Goal: Task Accomplishment & Management: Use online tool/utility

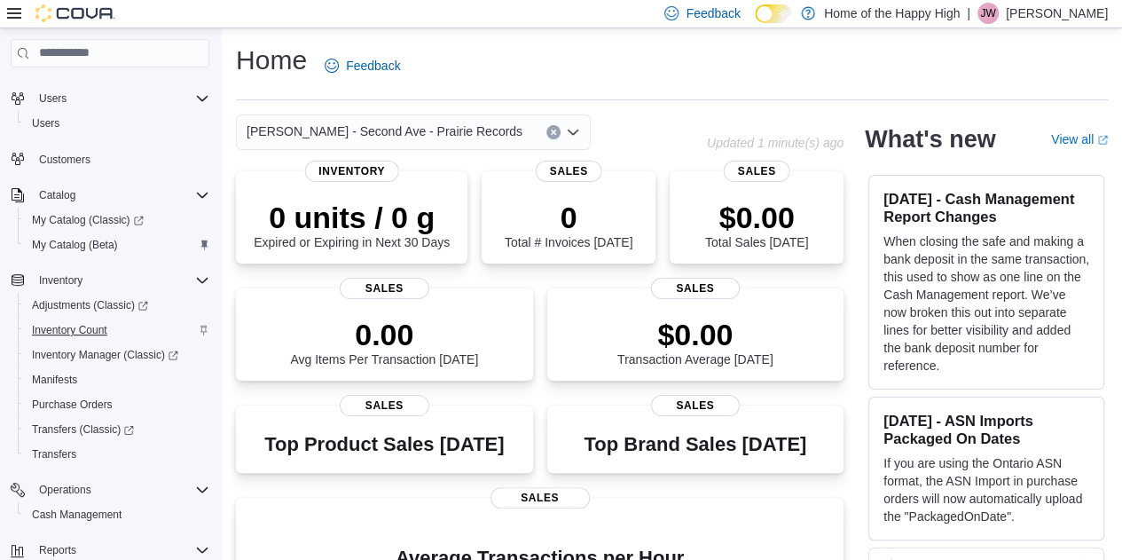
scroll to position [52, 0]
click at [98, 356] on span "Inventory Manager (Classic)" at bounding box center [105, 356] width 146 height 14
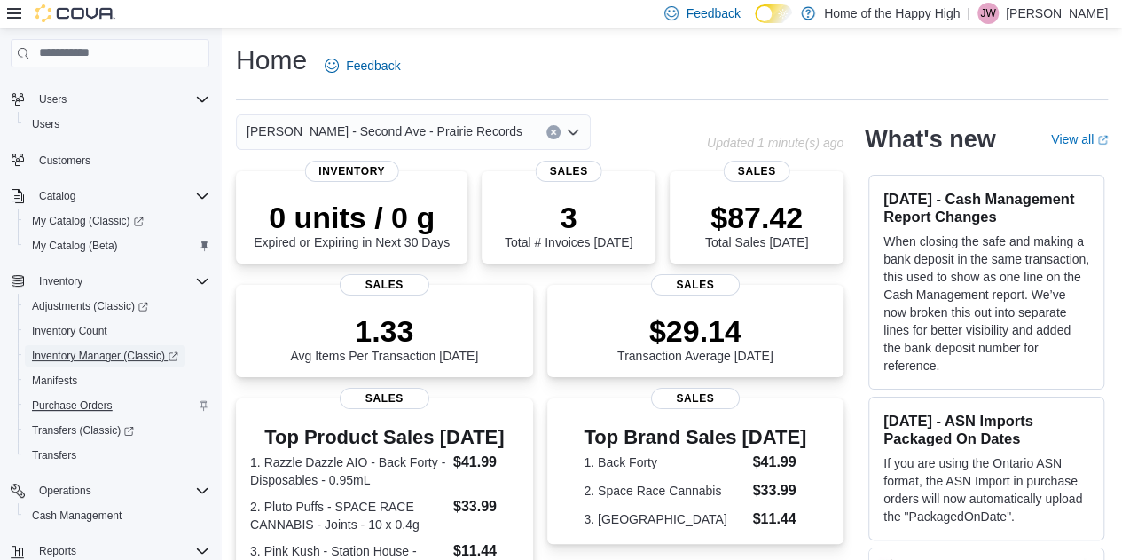
scroll to position [228, 0]
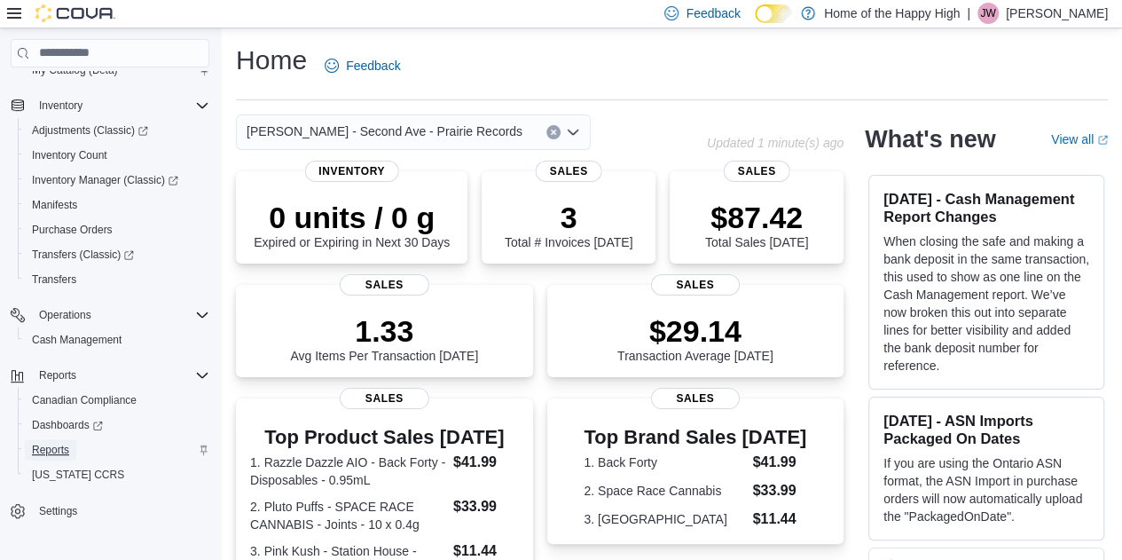
click at [57, 441] on span "Reports" at bounding box center [50, 449] width 37 height 21
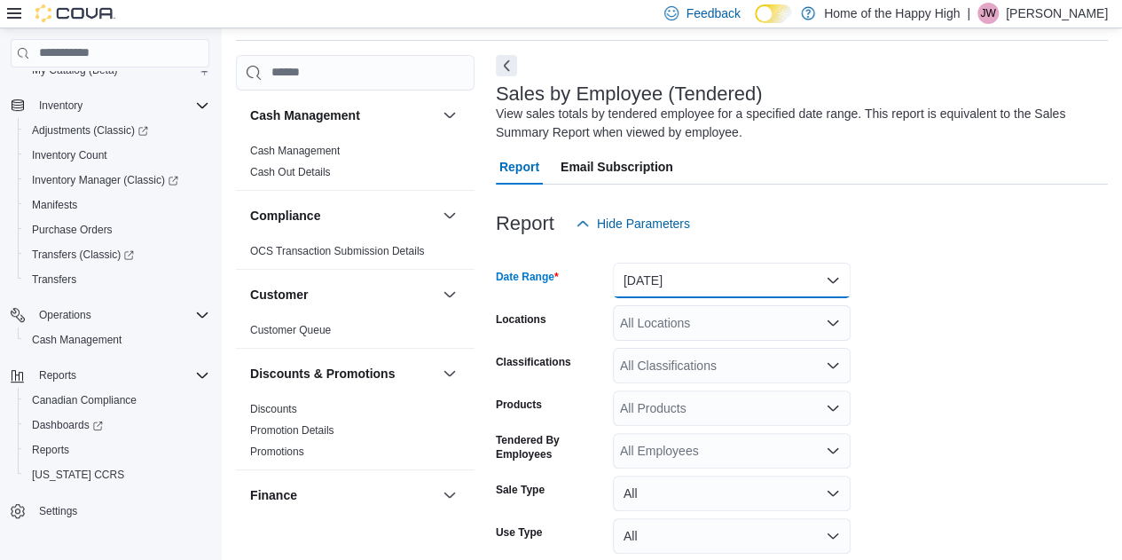
click at [686, 274] on button "Yesterday" at bounding box center [732, 279] width 238 height 35
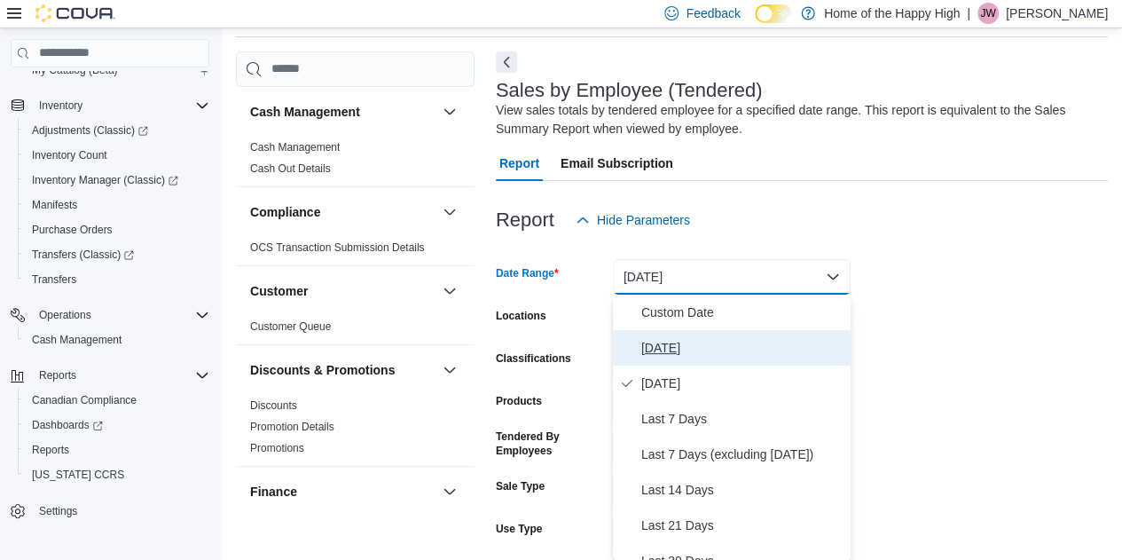
click at [664, 353] on span "Today" at bounding box center [742, 347] width 202 height 21
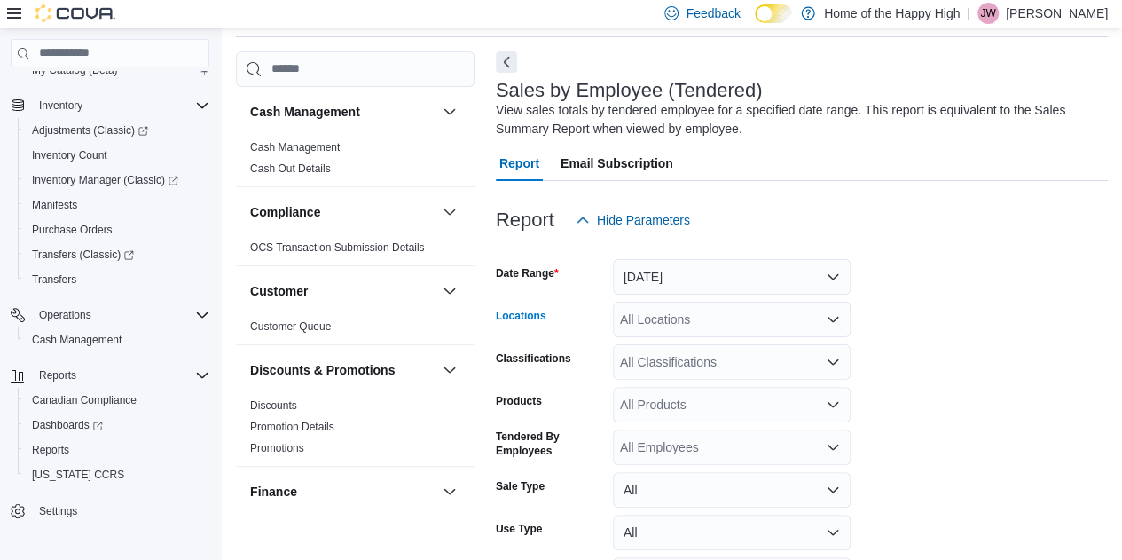
click at [662, 324] on div "All Locations" at bounding box center [732, 319] width 238 height 35
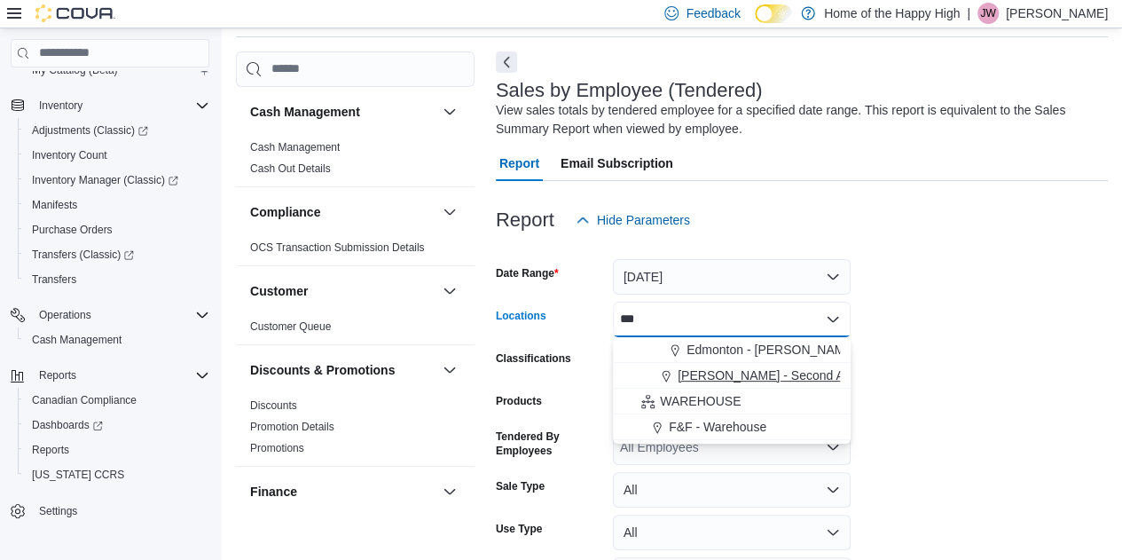
type input "***"
click at [737, 380] on span "Warman - Second Ave - Prairie Records" at bounding box center [815, 375] width 276 height 18
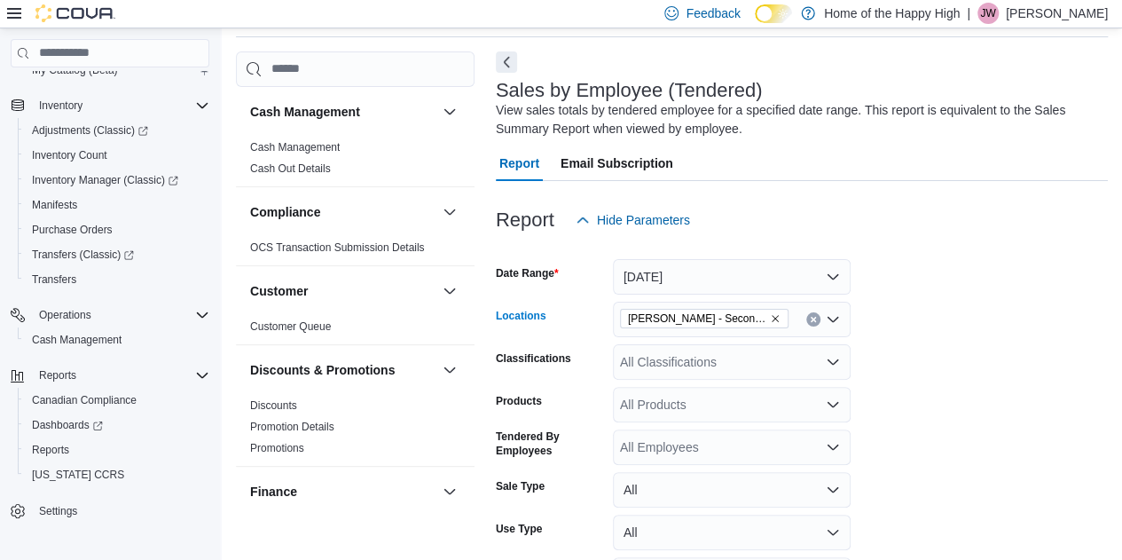
scroll to position [180, 0]
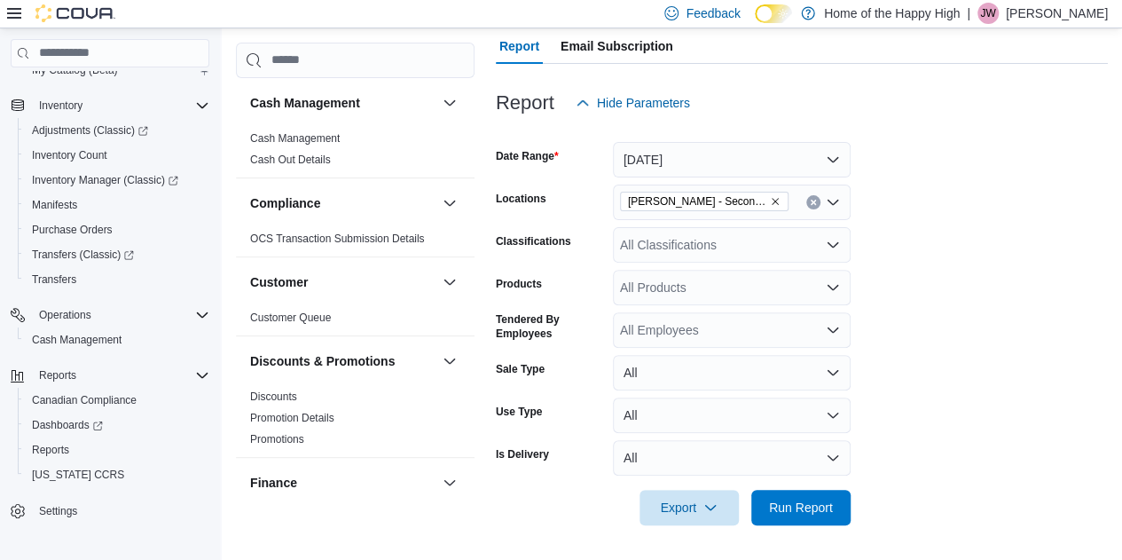
click at [784, 485] on div at bounding box center [802, 482] width 612 height 14
click at [789, 516] on span "Run Report" at bounding box center [801, 506] width 78 height 35
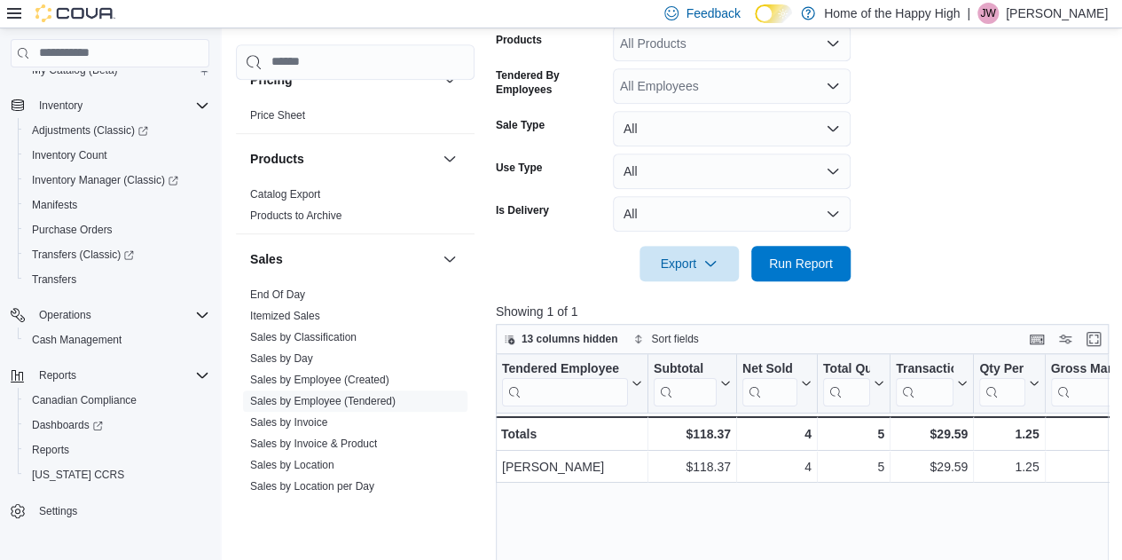
scroll to position [1017, 0]
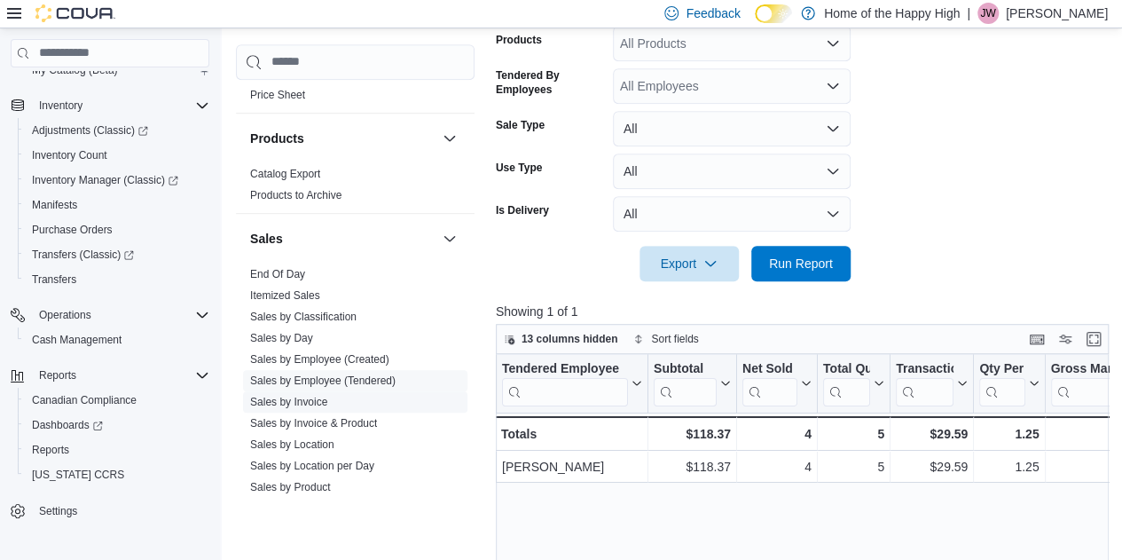
click at [299, 398] on link "Sales by Invoice" at bounding box center [288, 402] width 77 height 12
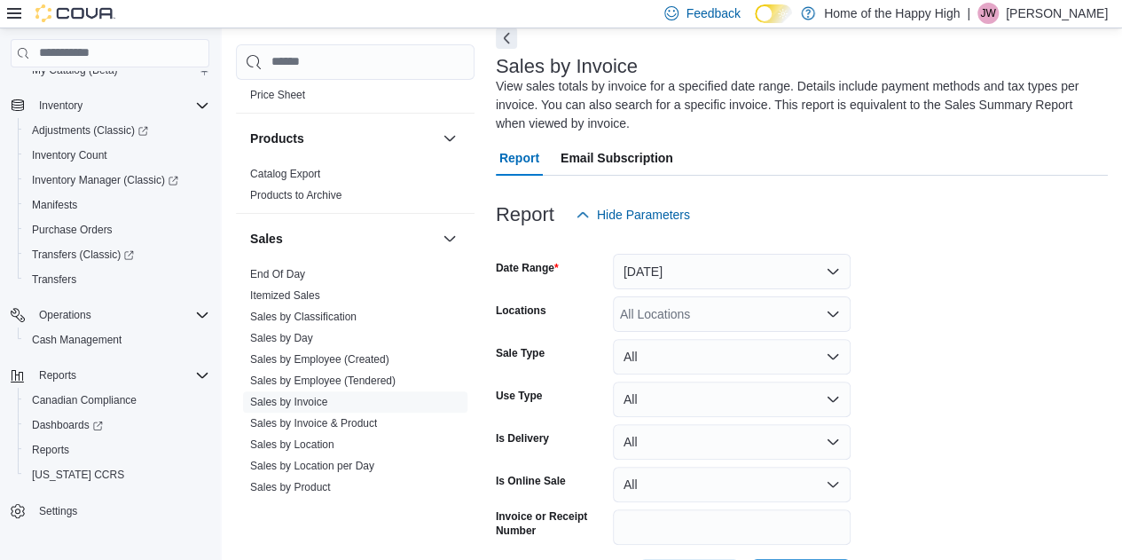
scroll to position [78, 0]
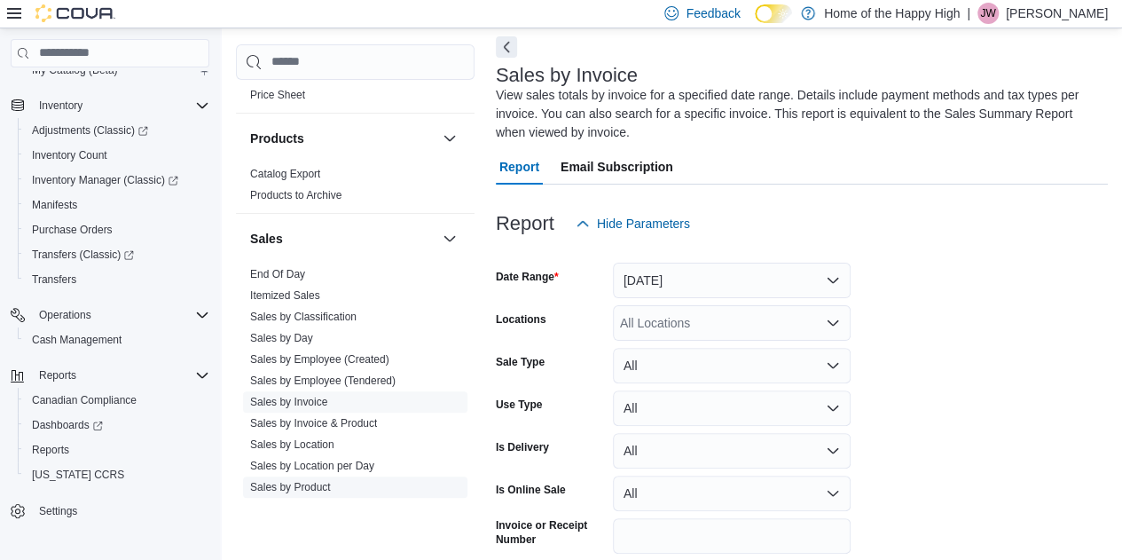
click at [317, 484] on link "Sales by Product" at bounding box center [290, 487] width 81 height 12
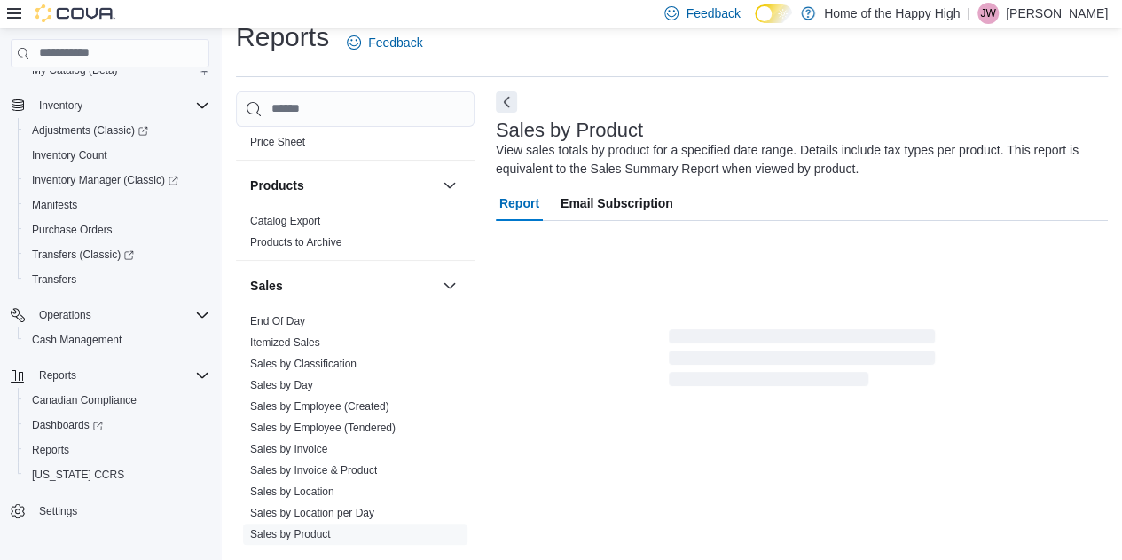
scroll to position [59, 0]
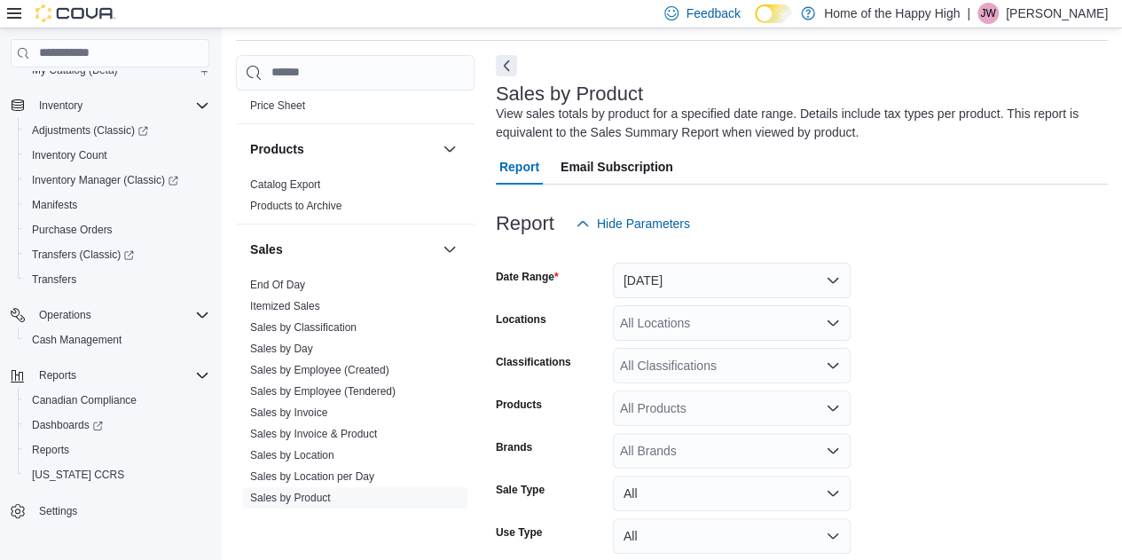
click at [685, 318] on div "All Locations" at bounding box center [732, 322] width 238 height 35
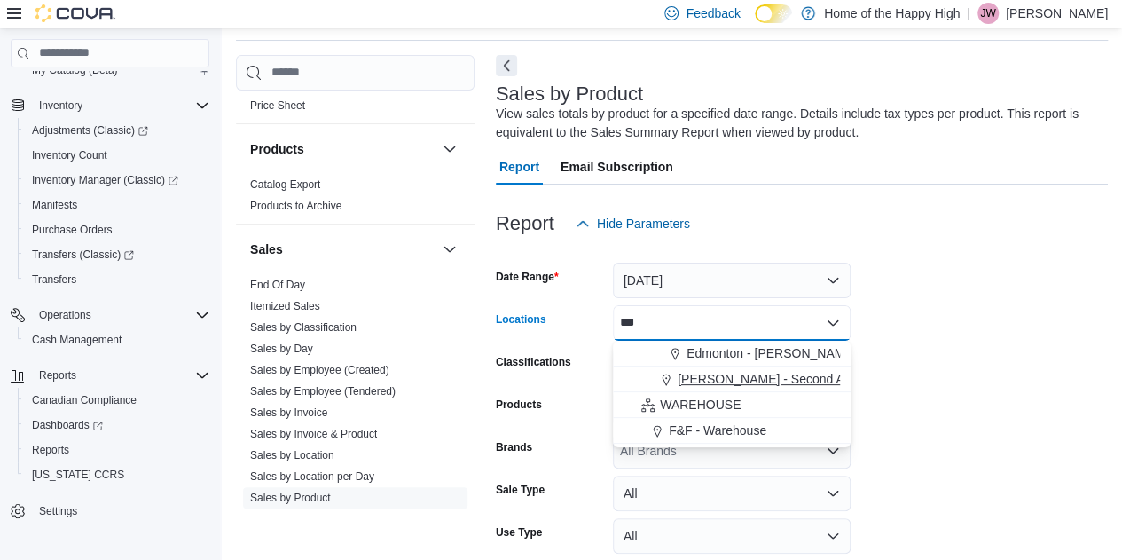
type input "***"
click at [701, 376] on span "Warman - Second Ave - Prairie Records" at bounding box center [815, 379] width 276 height 18
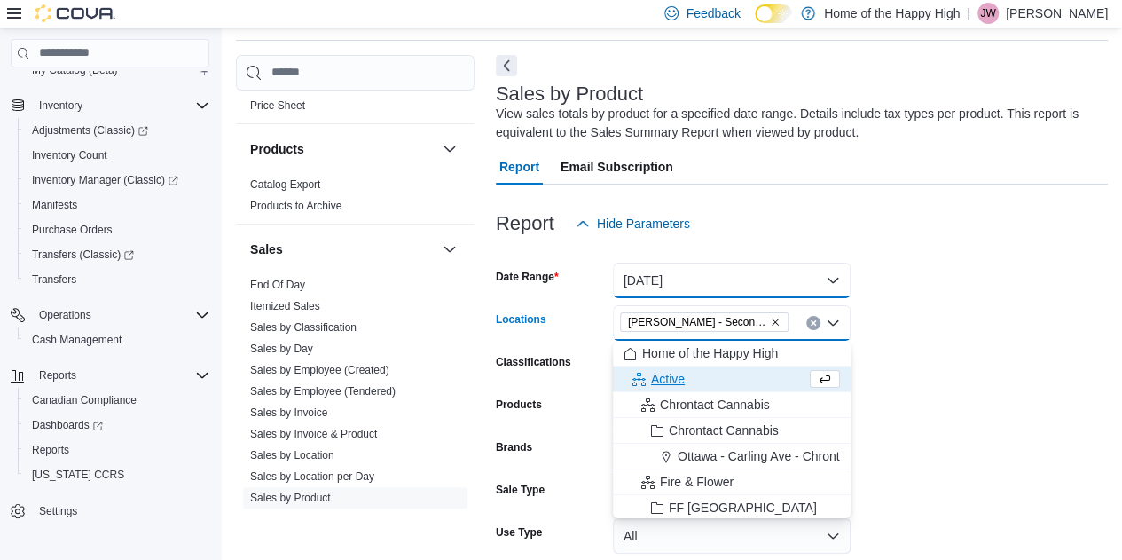
click at [635, 292] on button "Yesterday" at bounding box center [732, 279] width 238 height 35
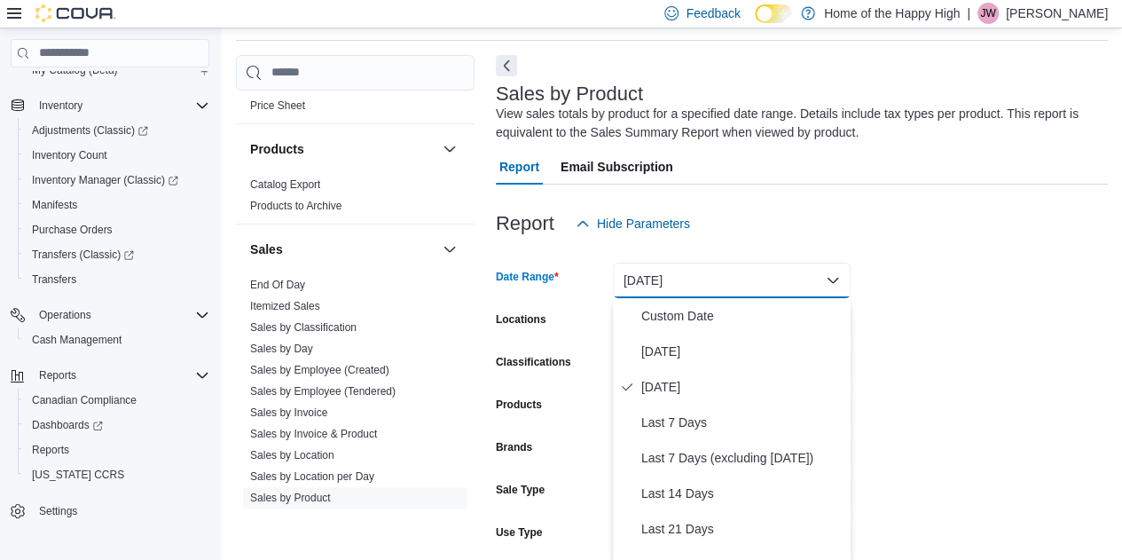
scroll to position [63, 0]
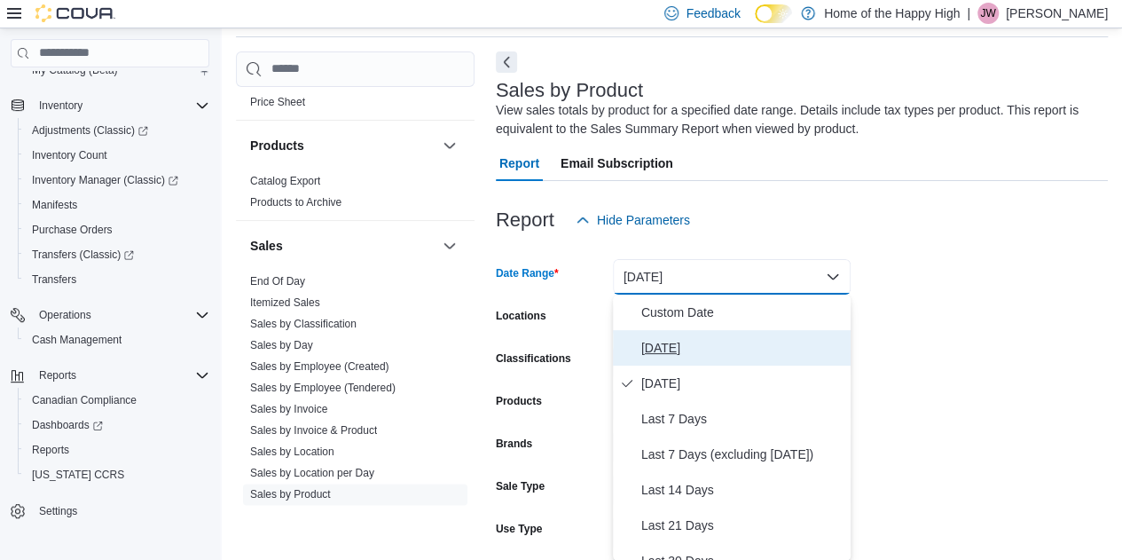
click at [660, 334] on button "Today" at bounding box center [732, 347] width 238 height 35
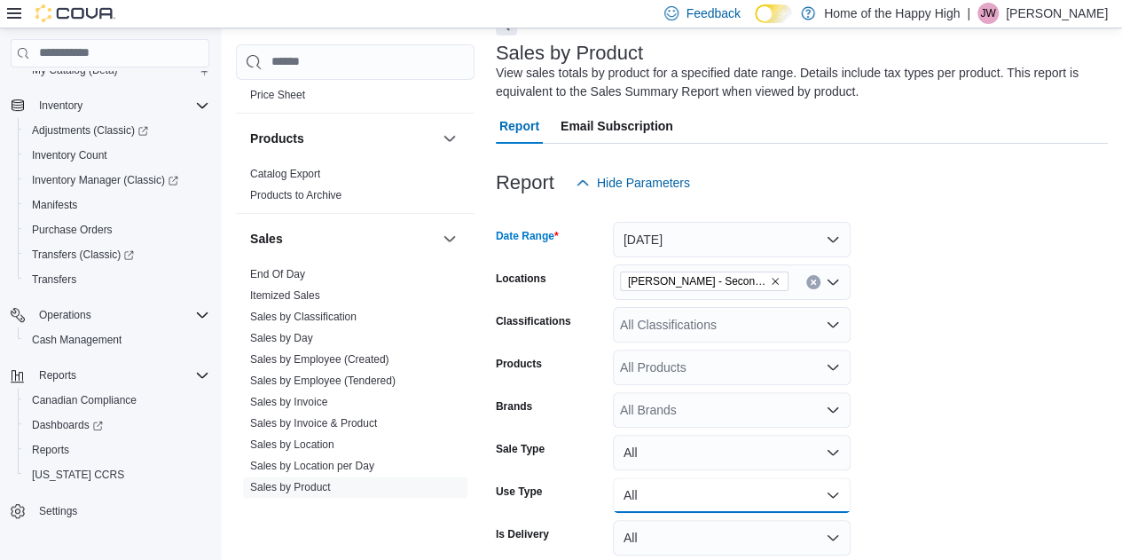
click at [732, 506] on button "All" at bounding box center [732, 494] width 238 height 35
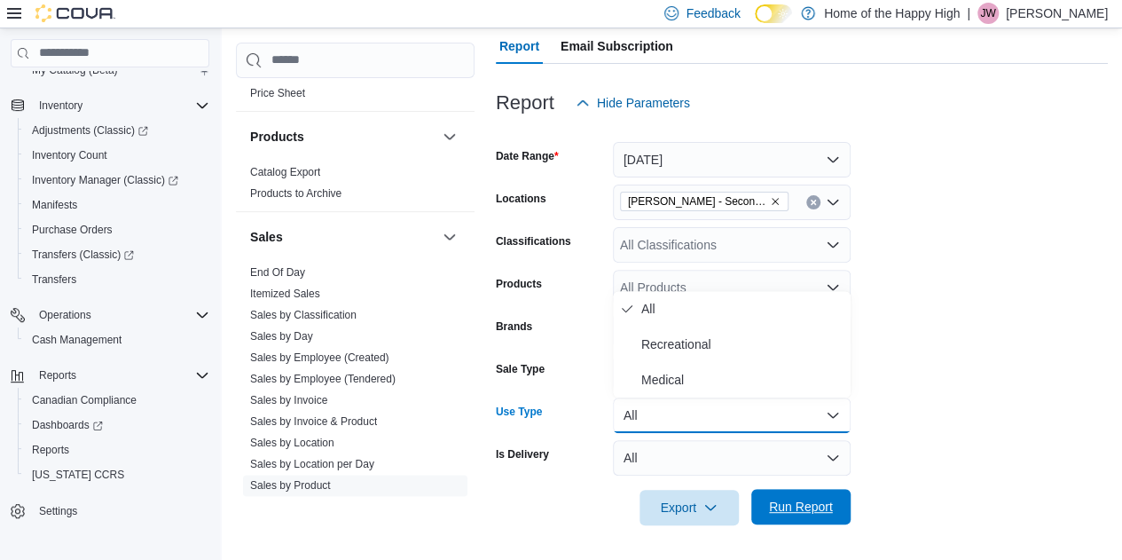
click at [788, 520] on span "Run Report" at bounding box center [801, 506] width 78 height 35
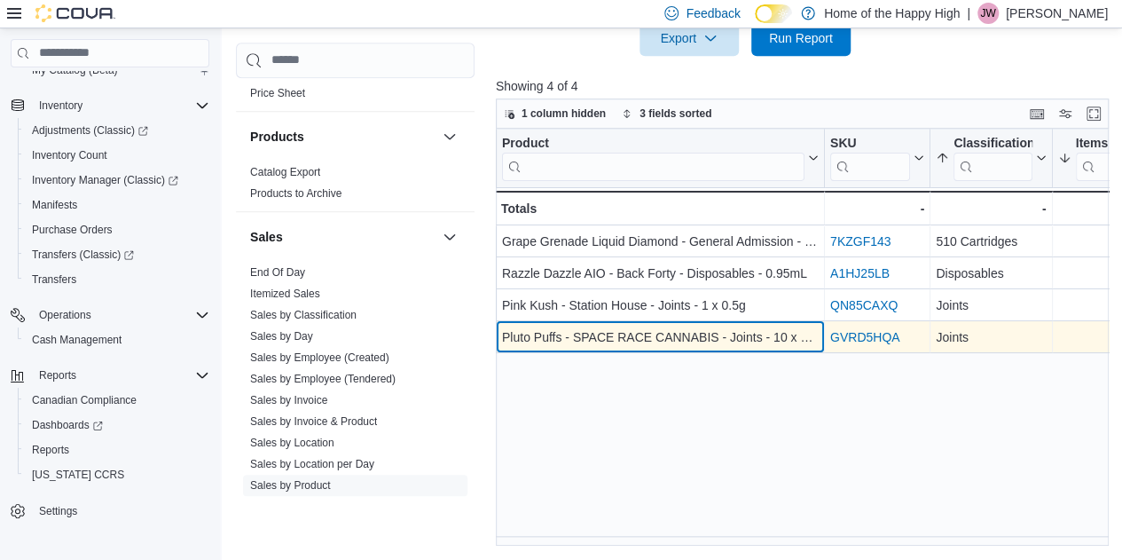
click at [676, 334] on div "Pluto Puffs - SPACE RACE CANNABIS - Joints - 10 x 0.4g" at bounding box center [660, 336] width 317 height 21
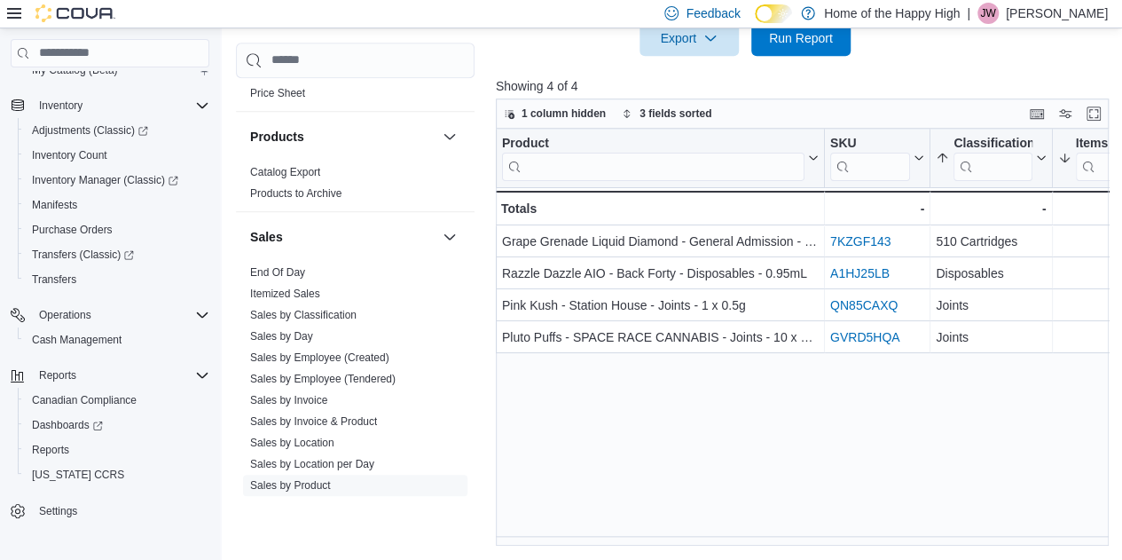
click at [662, 429] on div "Product Click to view column header actions SKU Click to view column header act…" at bounding box center [805, 338] width 619 height 419
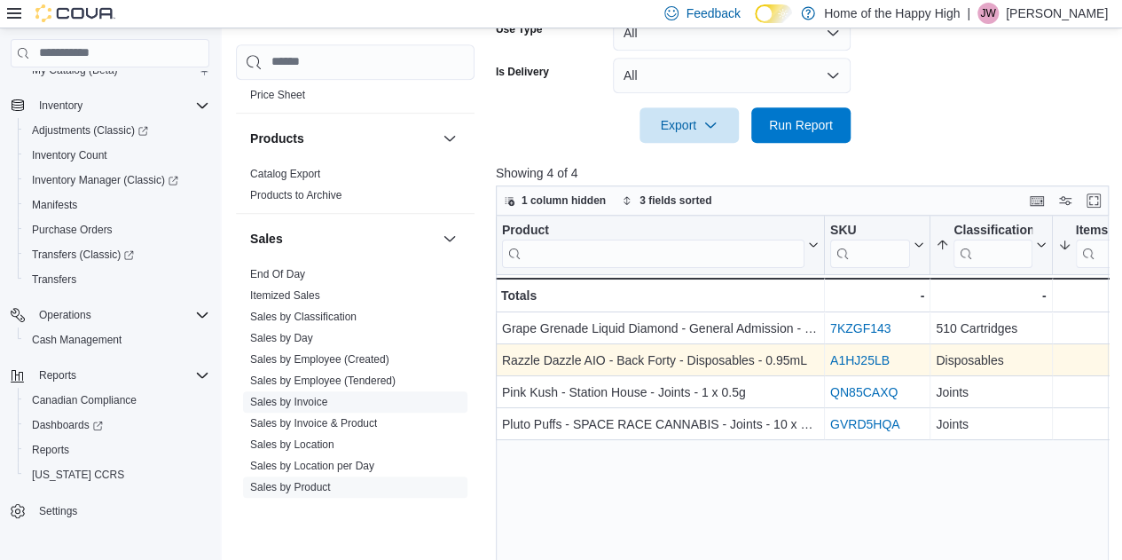
scroll to position [1201, 0]
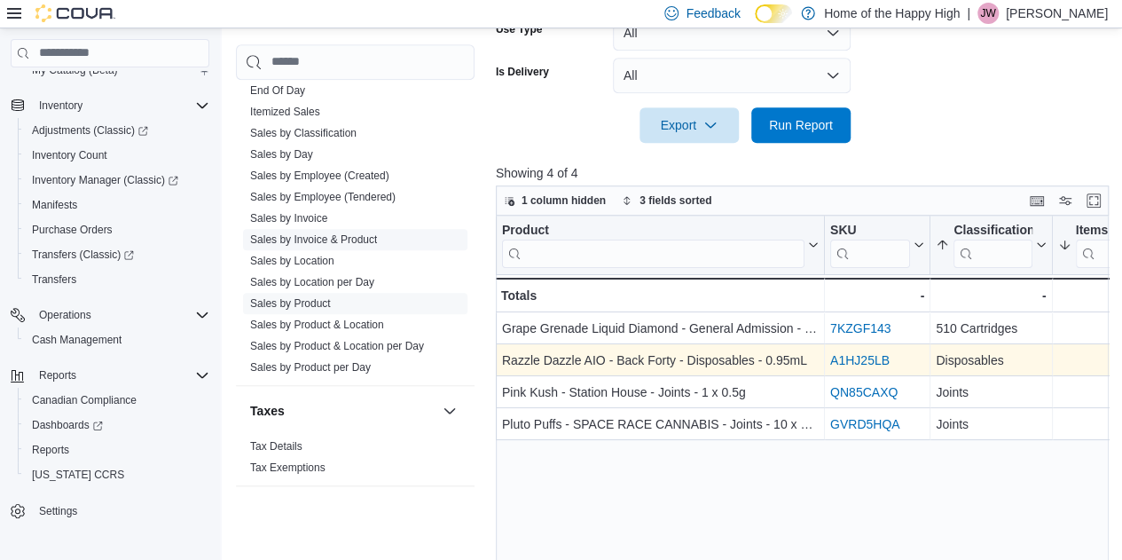
click at [323, 232] on span "Sales by Invoice & Product" at bounding box center [313, 239] width 127 height 14
click at [310, 242] on span "Sales by Invoice & Product" at bounding box center [313, 239] width 127 height 14
click at [310, 233] on link "Sales by Invoice & Product" at bounding box center [313, 239] width 127 height 12
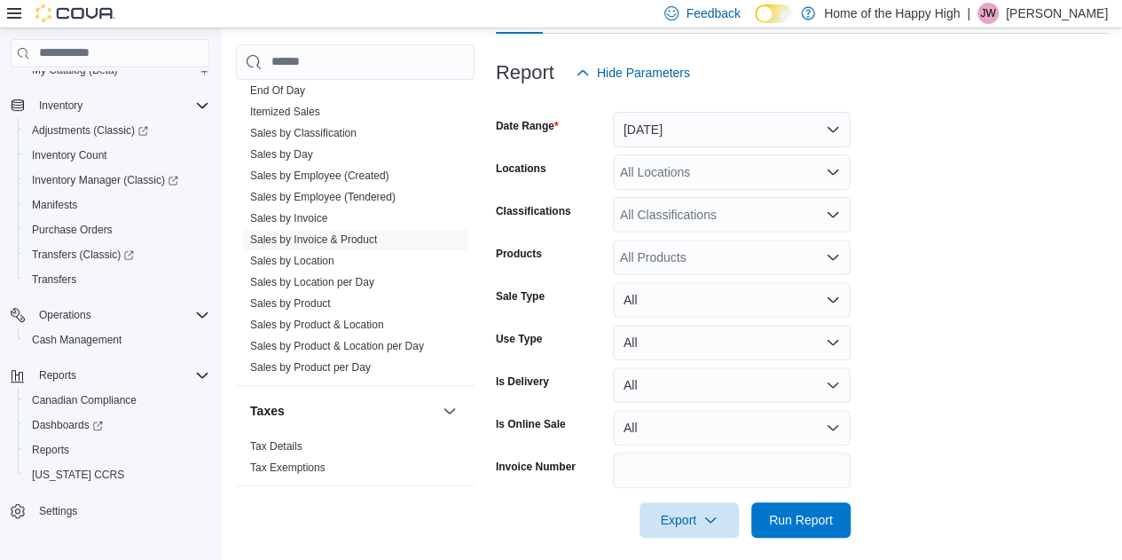
scroll to position [223, 0]
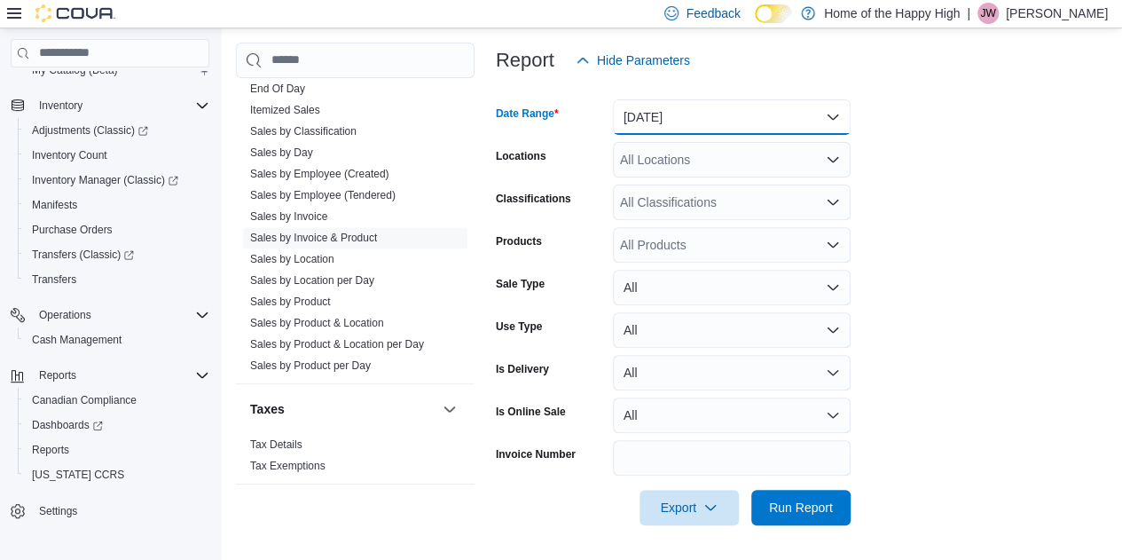
click at [679, 123] on button "Yesterday" at bounding box center [732, 116] width 238 height 35
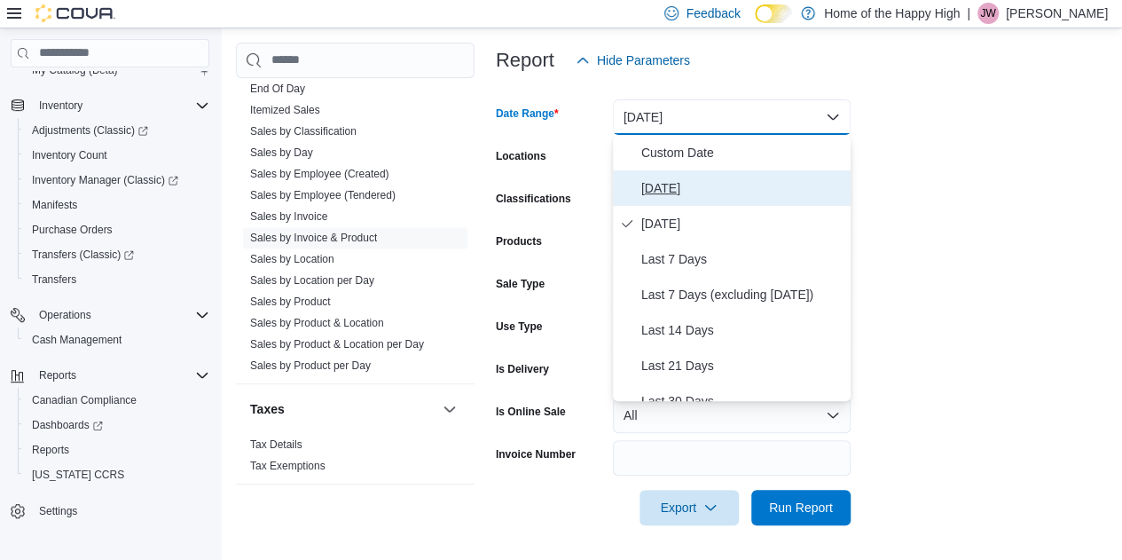
click at [649, 184] on span "Today" at bounding box center [742, 187] width 202 height 21
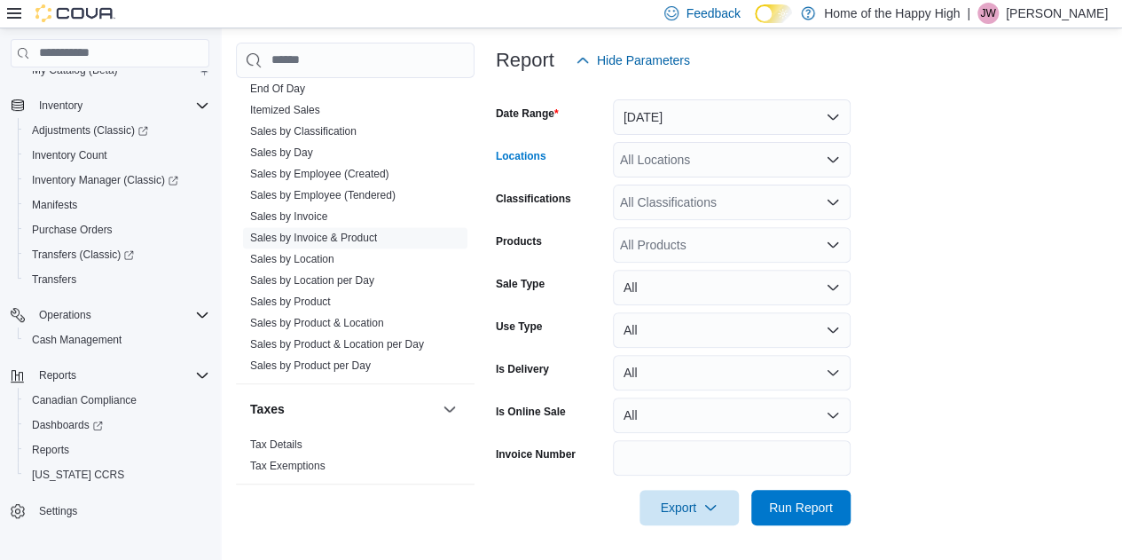
click at [647, 168] on div "All Locations" at bounding box center [732, 159] width 238 height 35
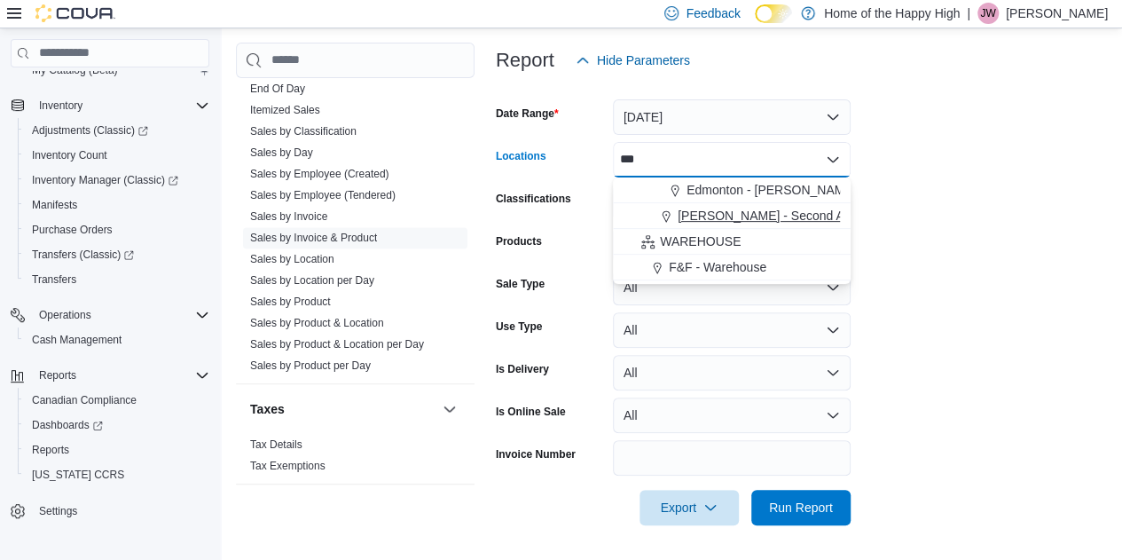
type input "***"
click at [714, 207] on span "Warman - Second Ave - Prairie Records" at bounding box center [815, 216] width 276 height 18
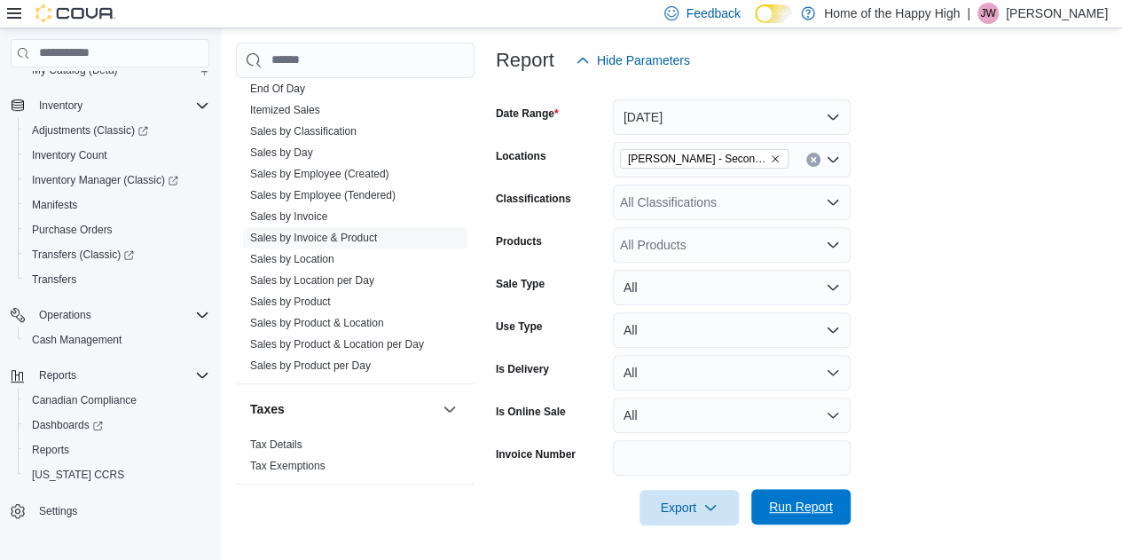
click at [807, 496] on span "Run Report" at bounding box center [801, 506] width 78 height 35
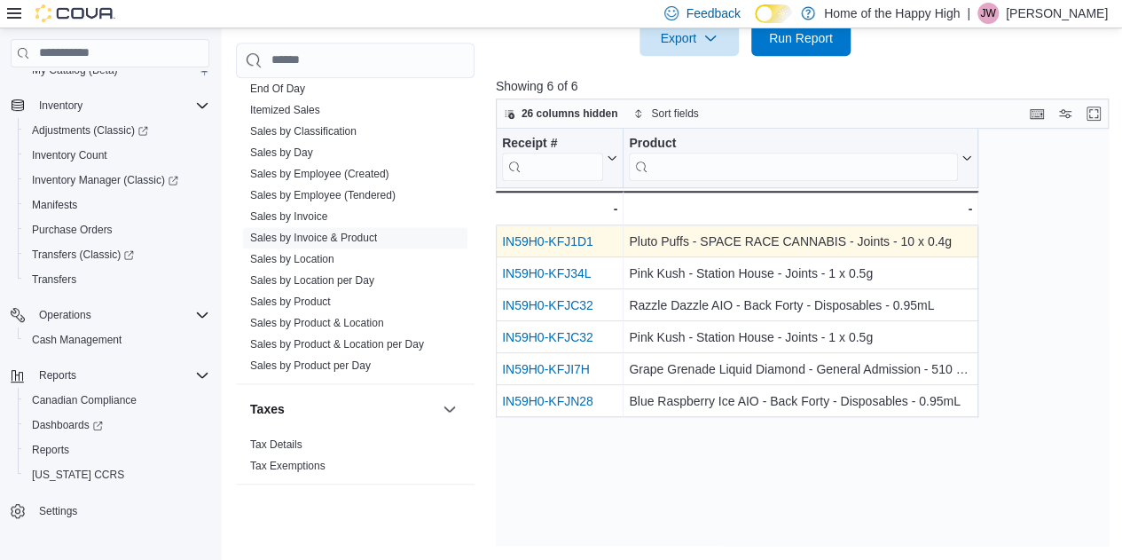
scroll to position [692, 0]
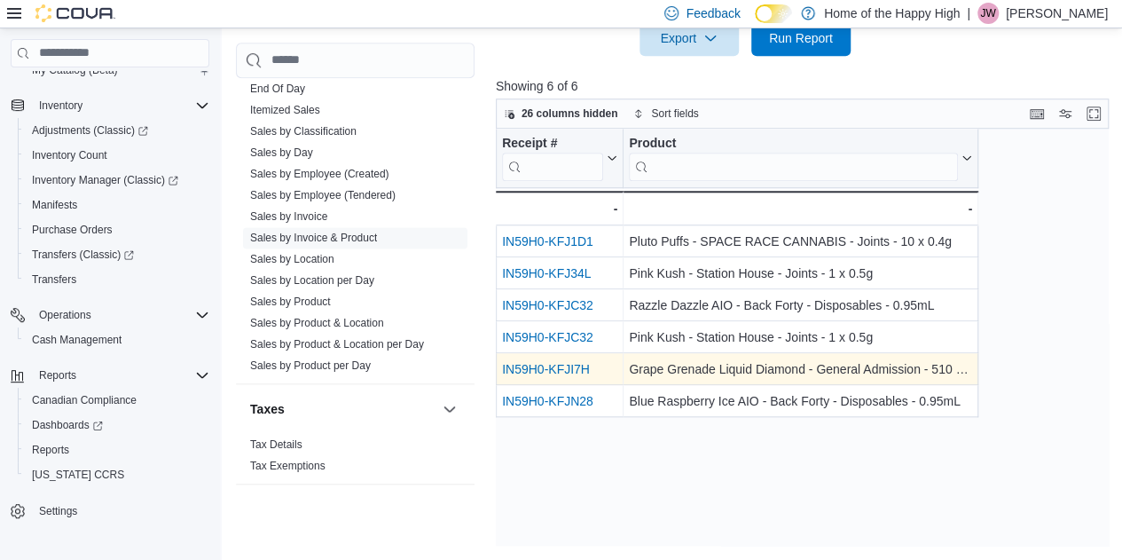
click at [547, 372] on link "IN59H0-KFJI7H" at bounding box center [546, 369] width 88 height 14
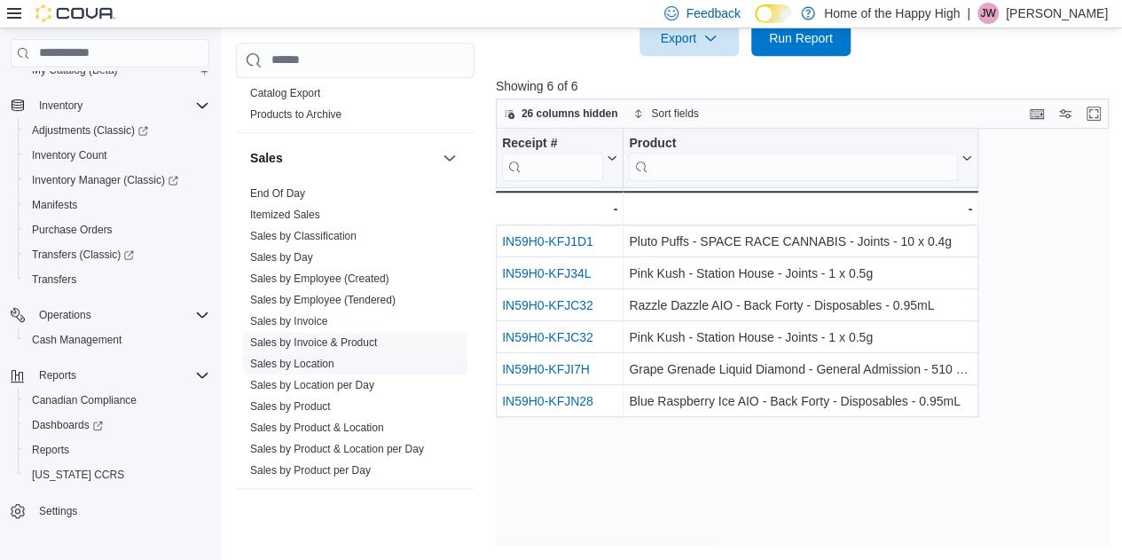
scroll to position [1096, 0]
click at [332, 293] on link "Sales by Employee (Tendered)" at bounding box center [322, 299] width 145 height 12
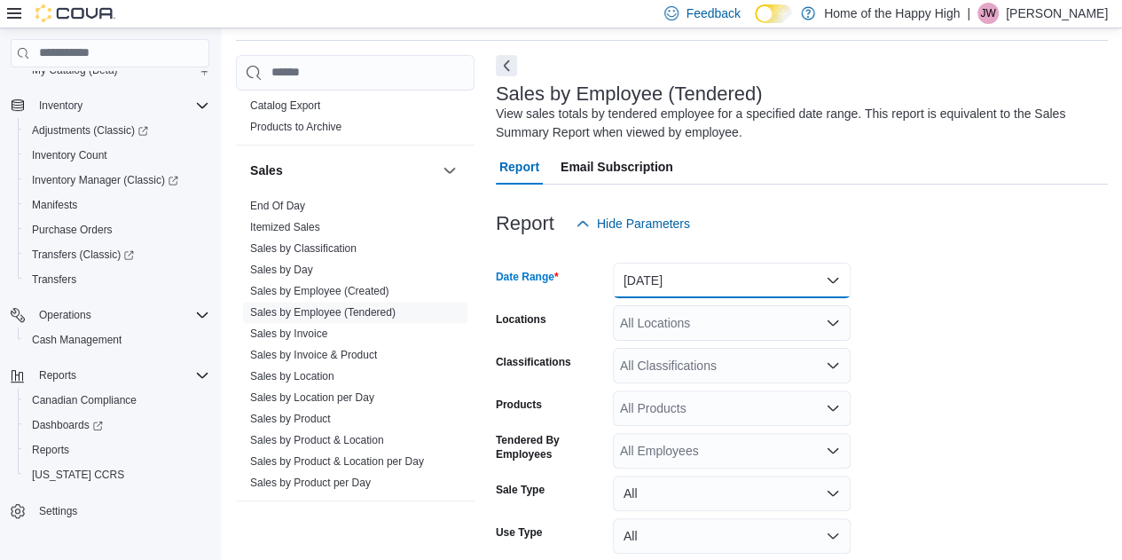
click at [712, 278] on button "Yesterday" at bounding box center [732, 279] width 238 height 35
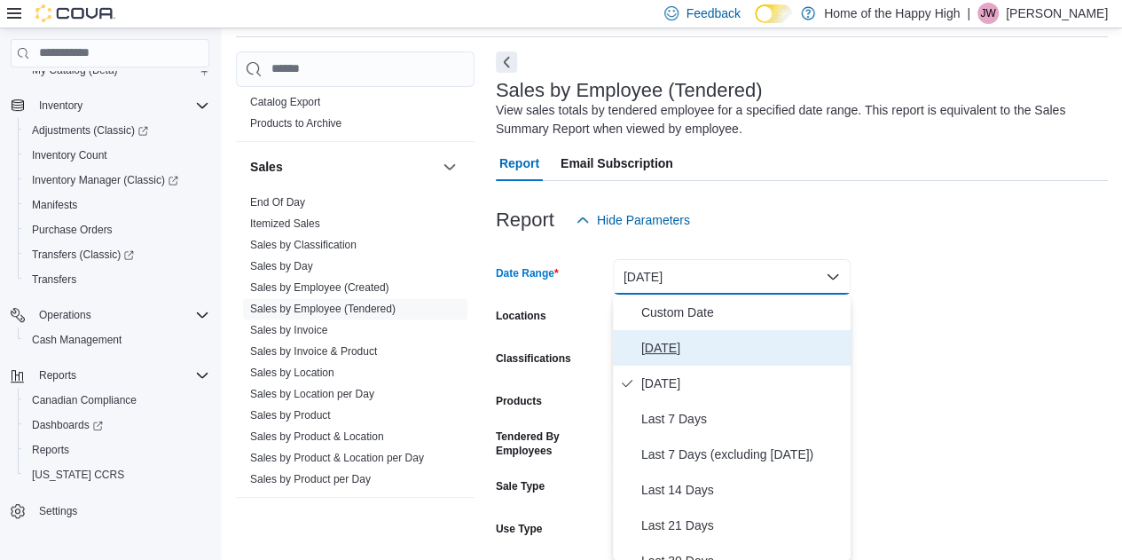
click at [679, 340] on span "Today" at bounding box center [742, 347] width 202 height 21
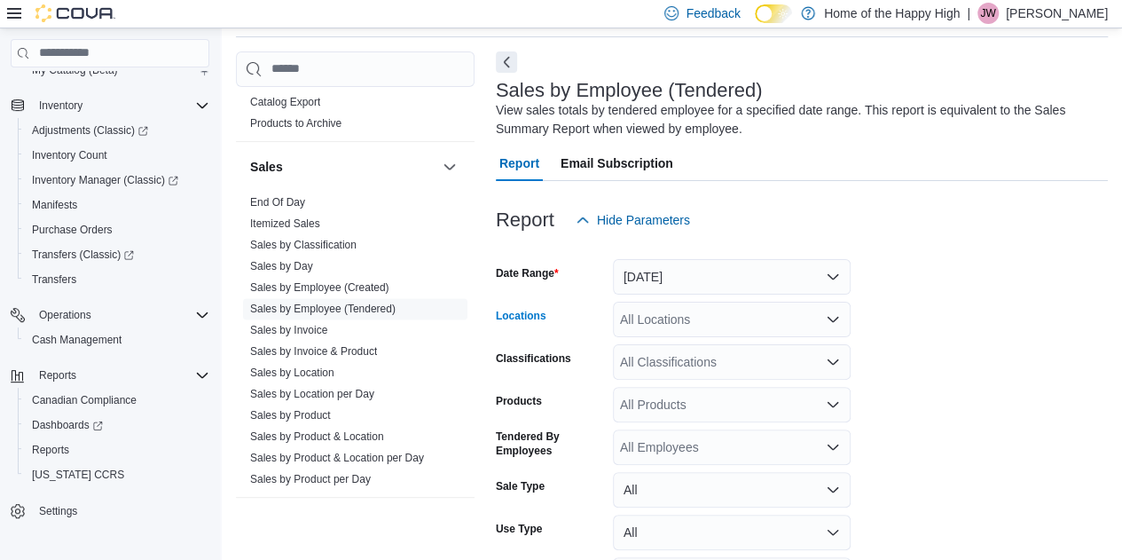
click at [674, 318] on div "All Locations" at bounding box center [732, 319] width 238 height 35
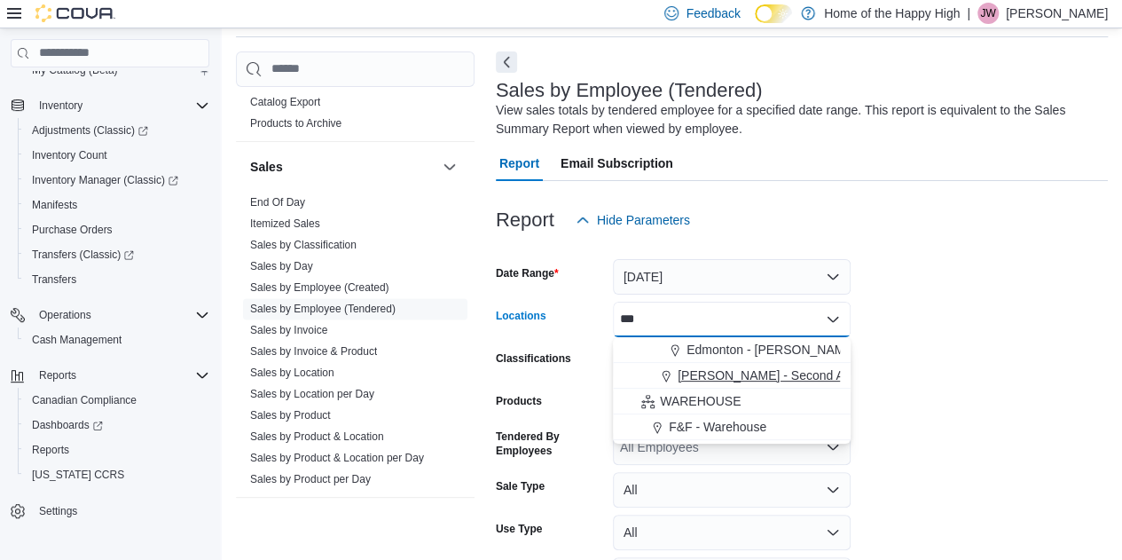
type input "***"
click at [700, 372] on span "Warman - Second Ave - Prairie Records" at bounding box center [815, 375] width 276 height 18
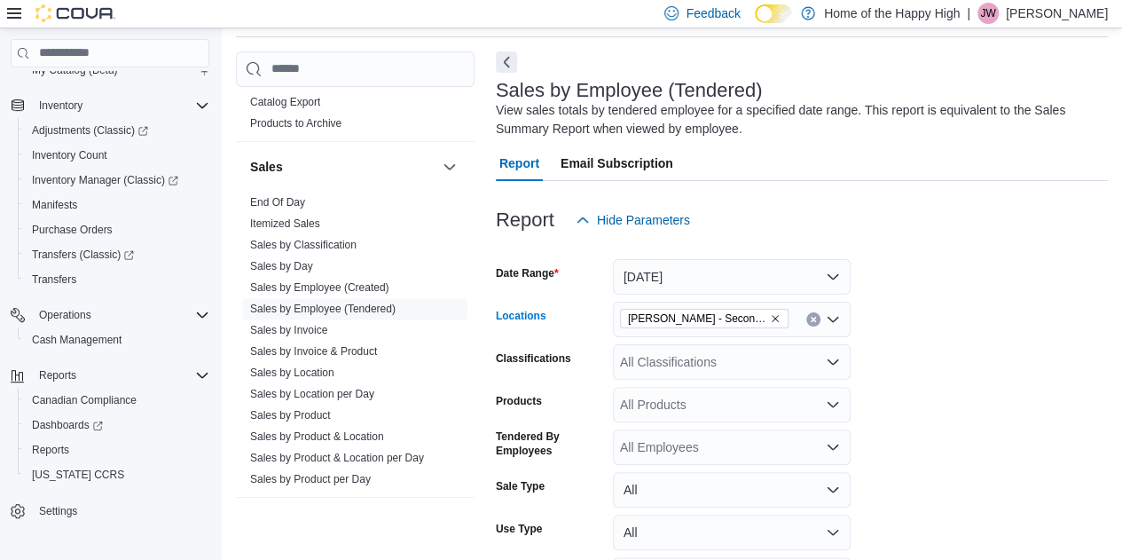
scroll to position [180, 0]
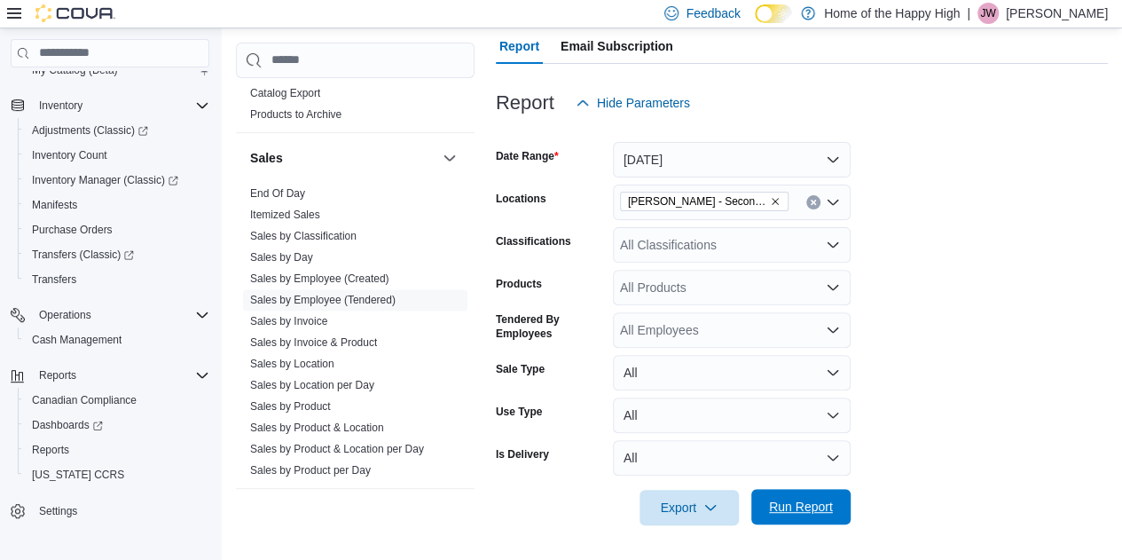
click at [777, 509] on span "Run Report" at bounding box center [801, 506] width 64 height 18
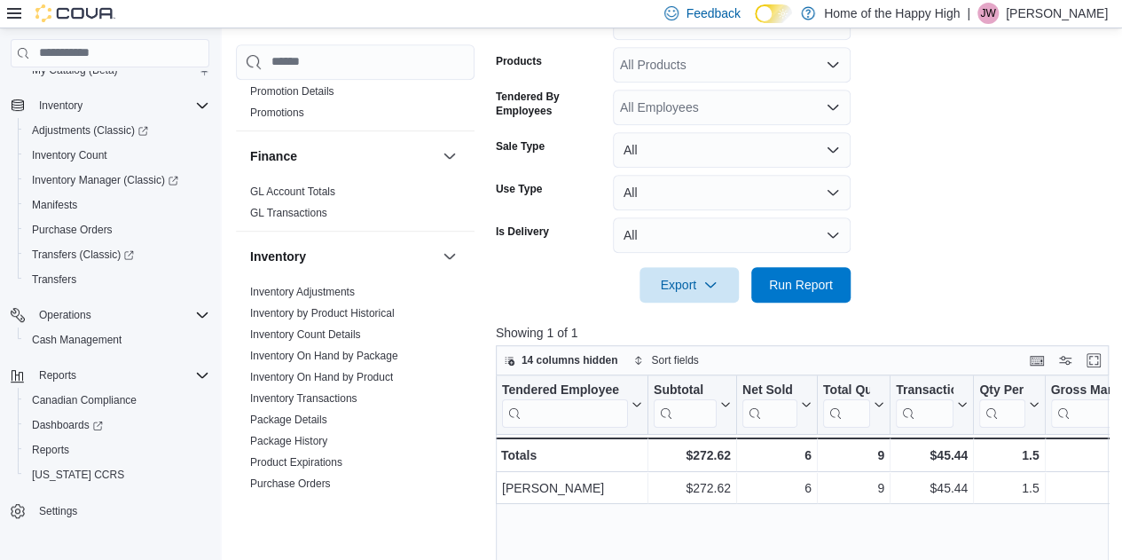
scroll to position [293, 0]
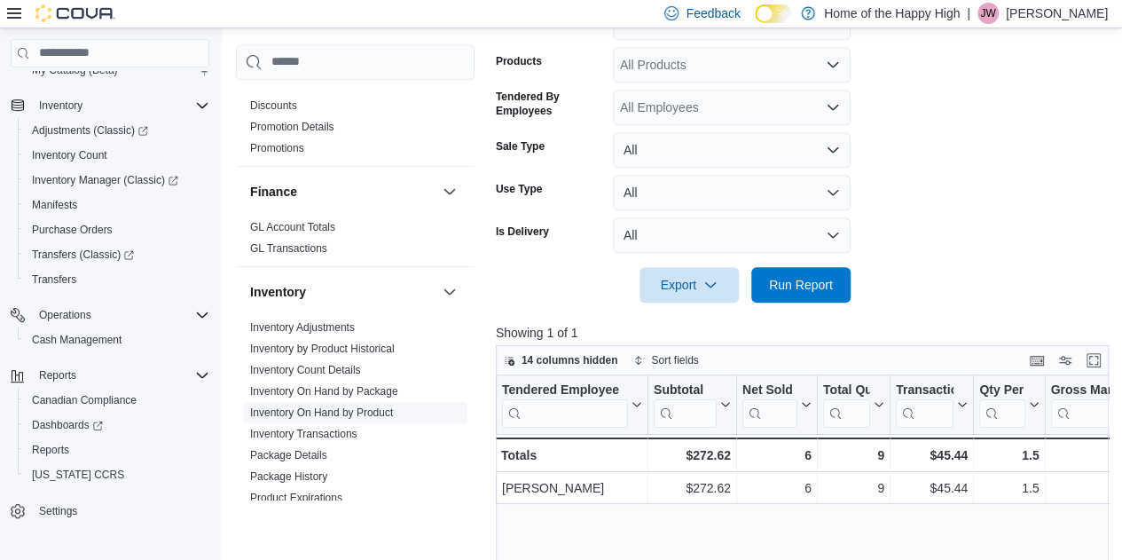
drag, startPoint x: 379, startPoint y: 389, endPoint x: 369, endPoint y: 412, distance: 25.0
click at [850, 296] on form "Date Range Today Locations Warman - Second Ave - Prairie Records Classification…" at bounding box center [805, 100] width 619 height 404
click at [834, 286] on span "Run Report" at bounding box center [801, 283] width 78 height 35
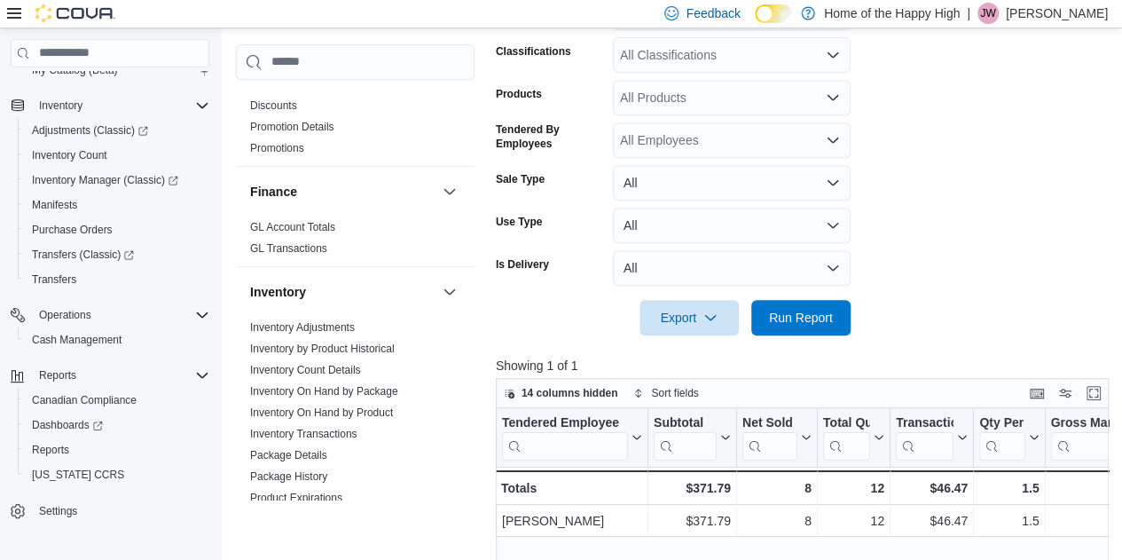
scroll to position [337, 0]
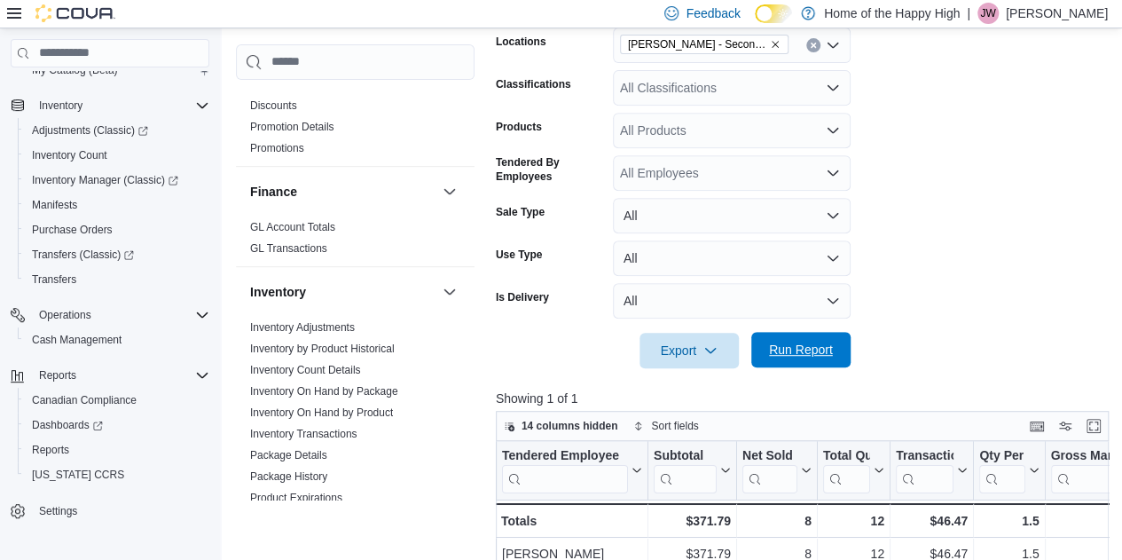
click at [798, 349] on span "Run Report" at bounding box center [801, 350] width 64 height 18
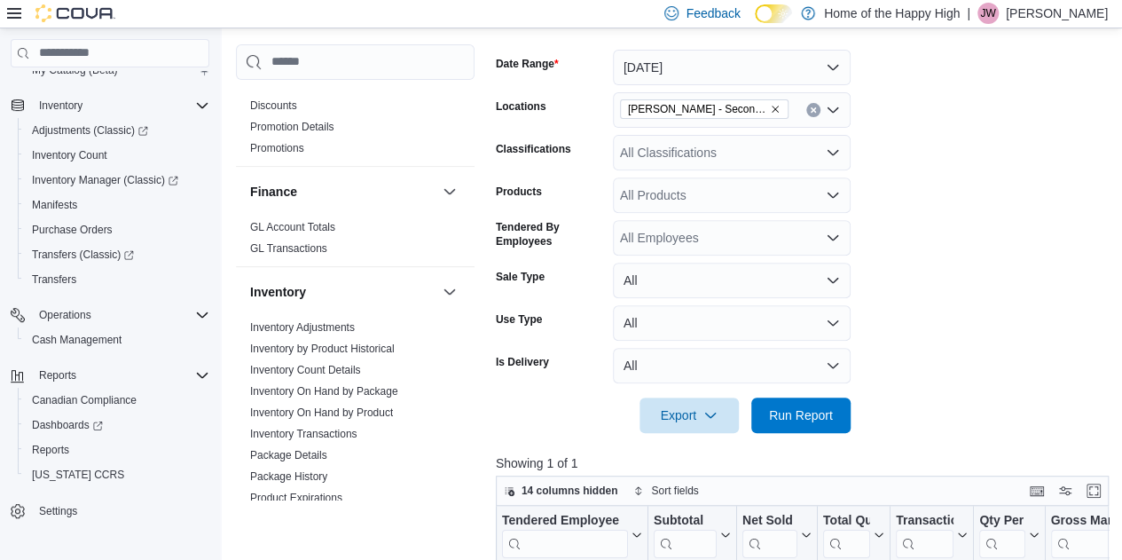
scroll to position [270, 0]
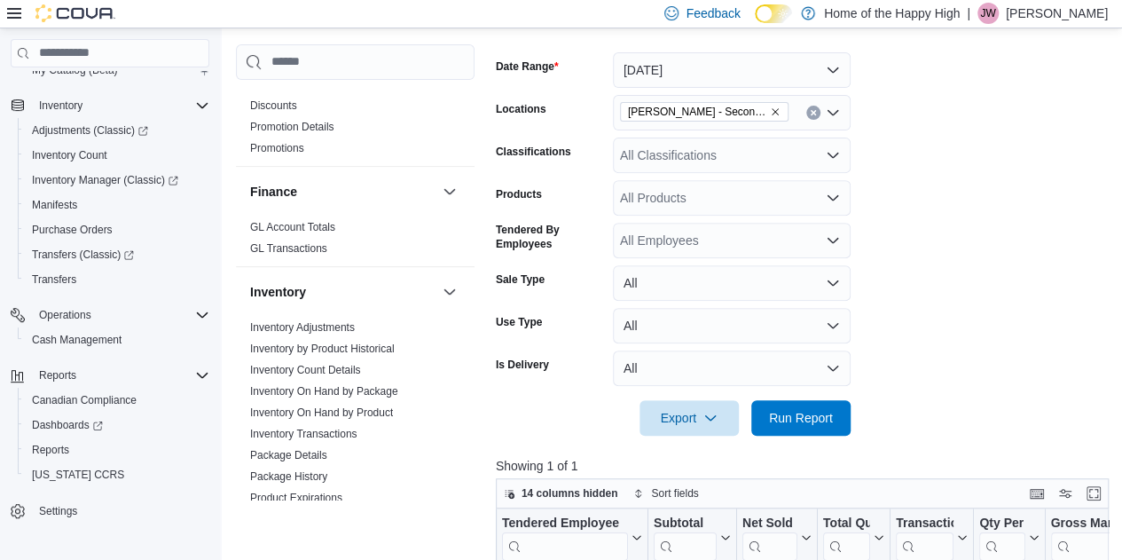
click at [646, 150] on div "All Classifications" at bounding box center [732, 154] width 238 height 35
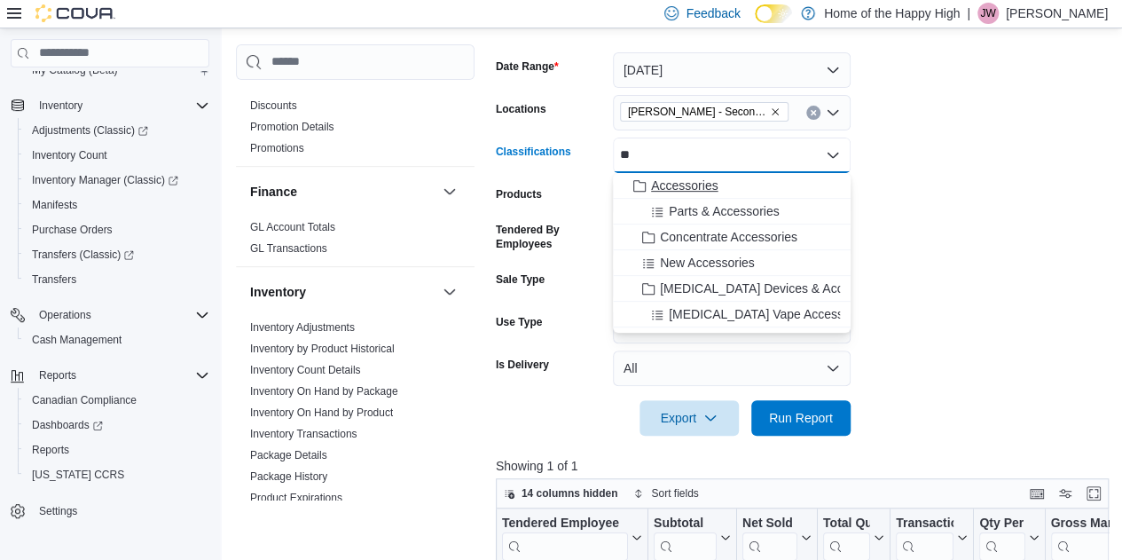
type input "**"
click at [677, 185] on span "Accessories" at bounding box center [684, 185] width 67 height 18
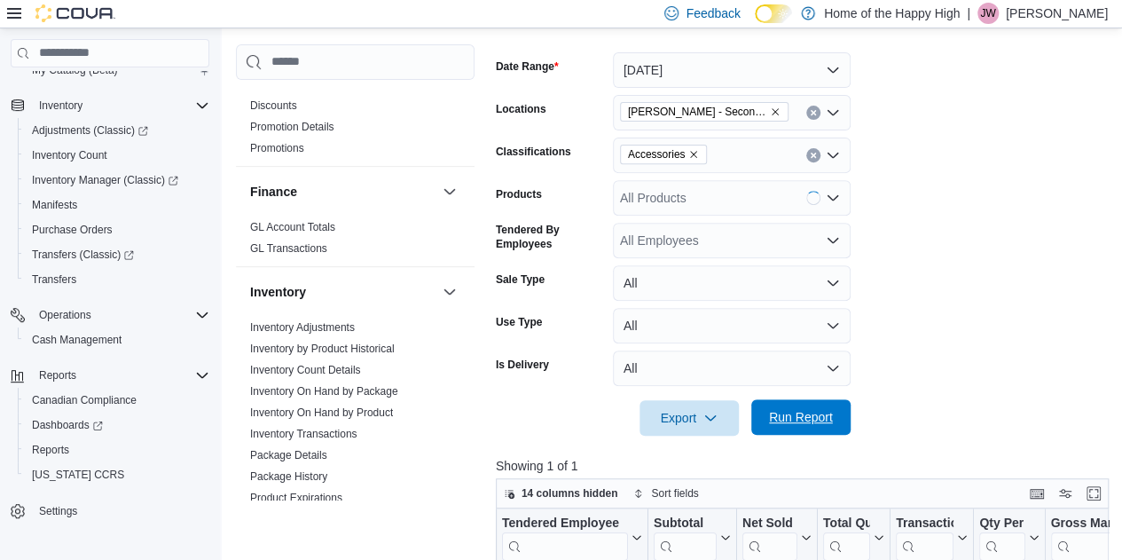
click at [819, 409] on span "Run Report" at bounding box center [801, 417] width 64 height 18
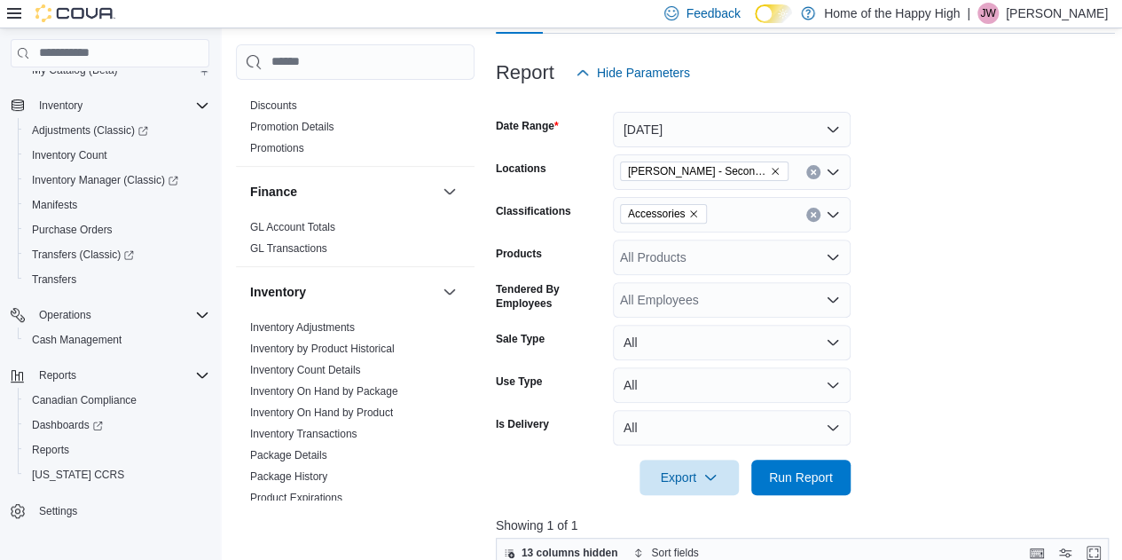
scroll to position [203, 0]
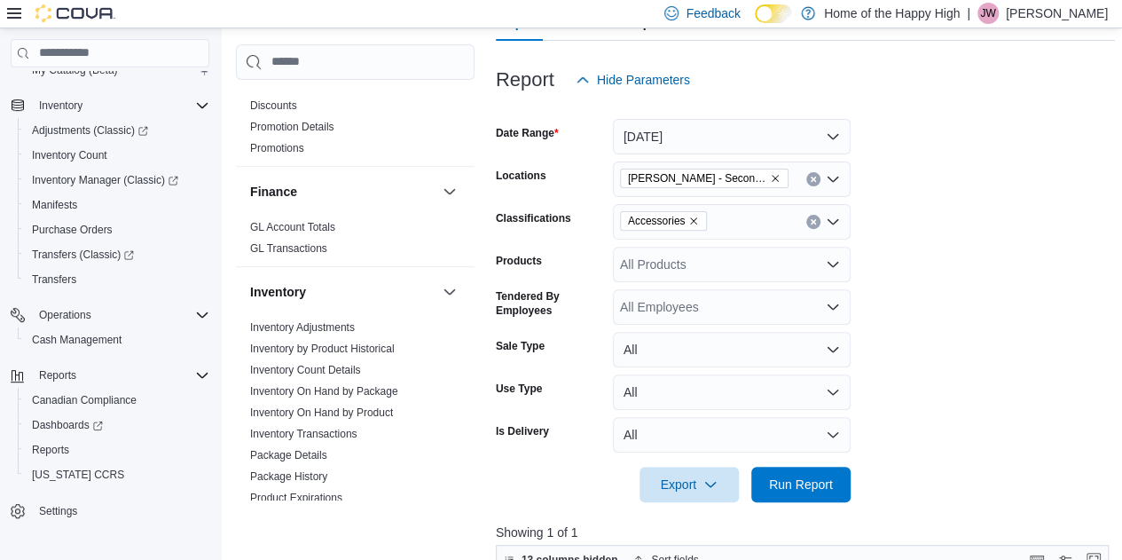
click at [811, 219] on icon "Clear input" at bounding box center [813, 221] width 4 height 4
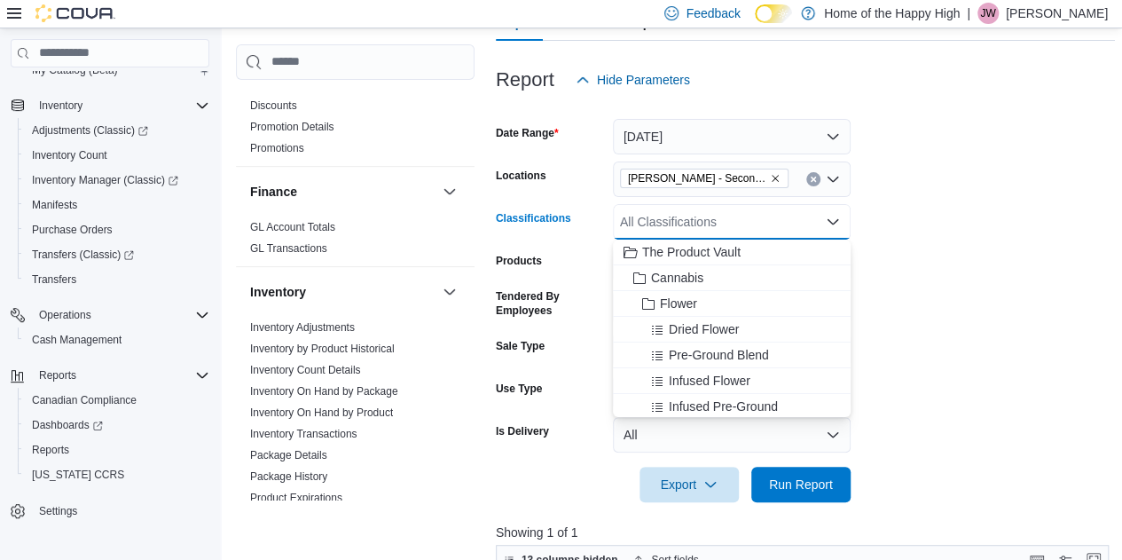
click at [802, 505] on div at bounding box center [805, 512] width 619 height 21
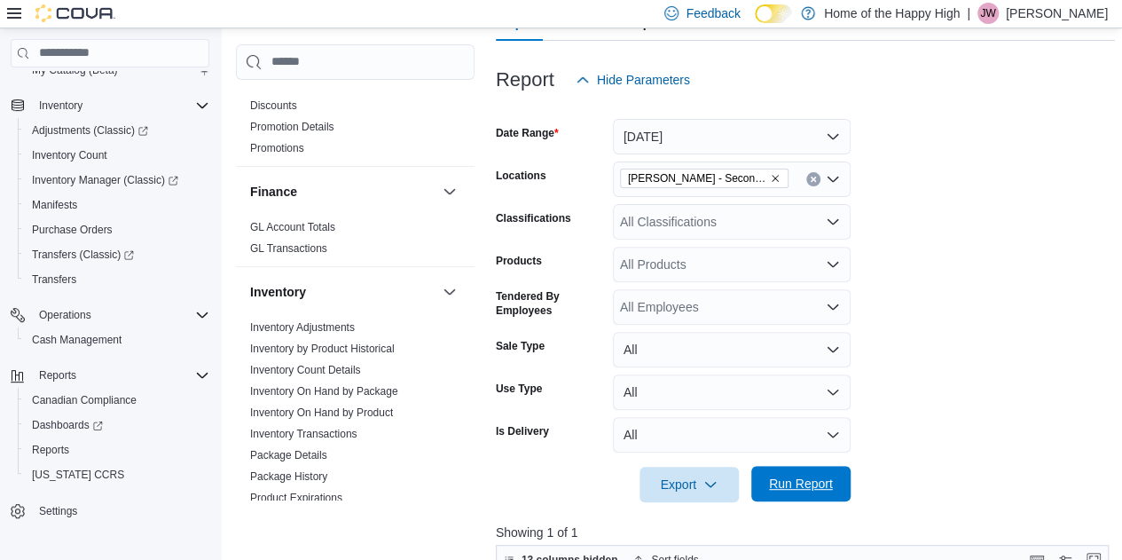
click at [802, 486] on span "Run Report" at bounding box center [801, 483] width 64 height 18
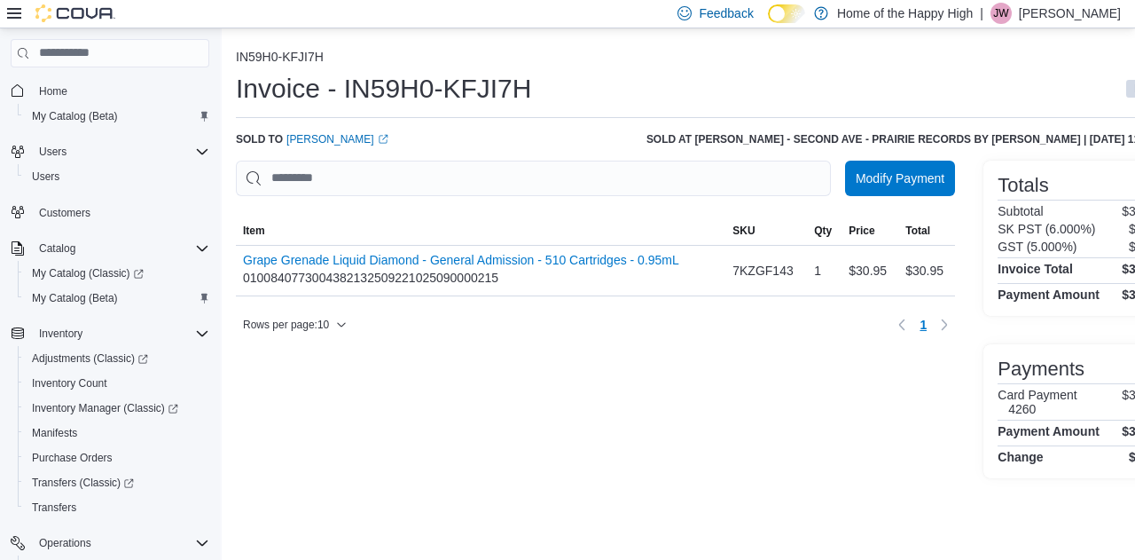
click at [13, 4] on div at bounding box center [61, 13] width 108 height 18
click at [16, 11] on icon at bounding box center [14, 13] width 14 height 14
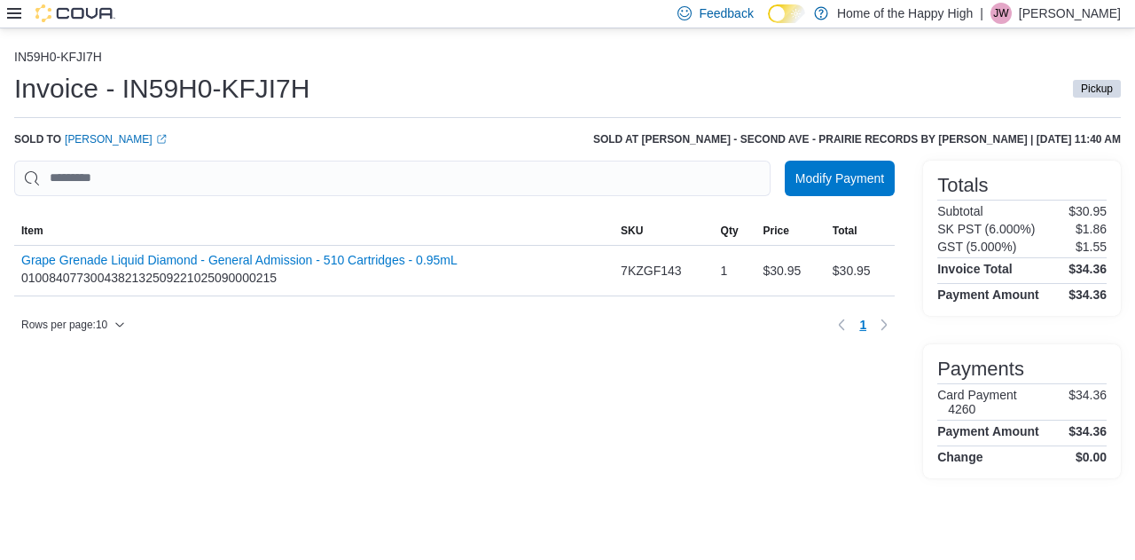
click at [16, 11] on icon at bounding box center [14, 13] width 14 height 14
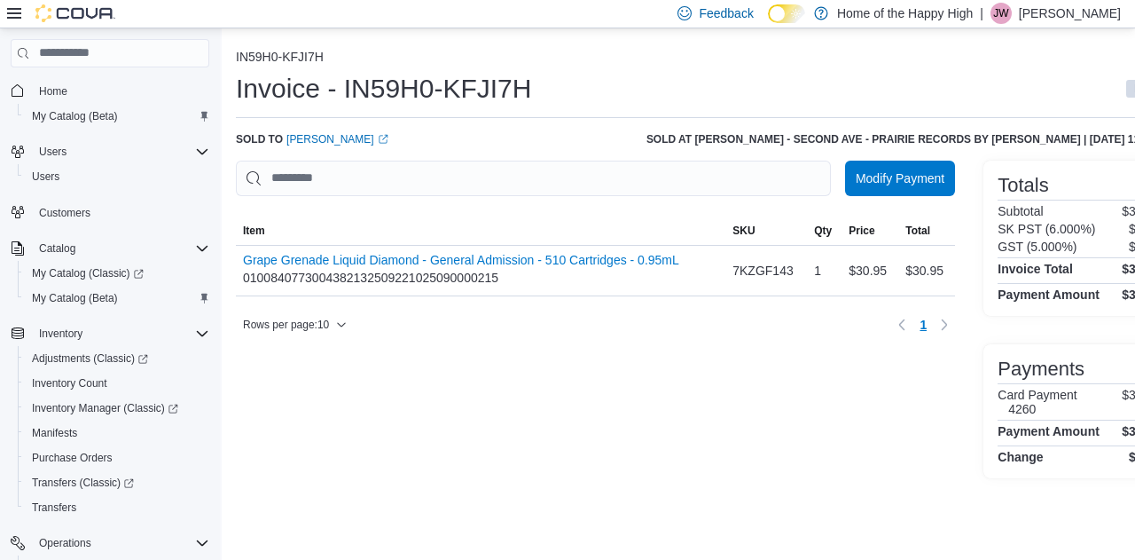
drag, startPoint x: 23, startPoint y: 5, endPoint x: 690, endPoint y: 345, distance: 748.4
click at [690, 339] on div "Rows per page : 10 Page 1 of 1 1" at bounding box center [595, 324] width 719 height 28
click at [12, 16] on icon at bounding box center [14, 13] width 14 height 14
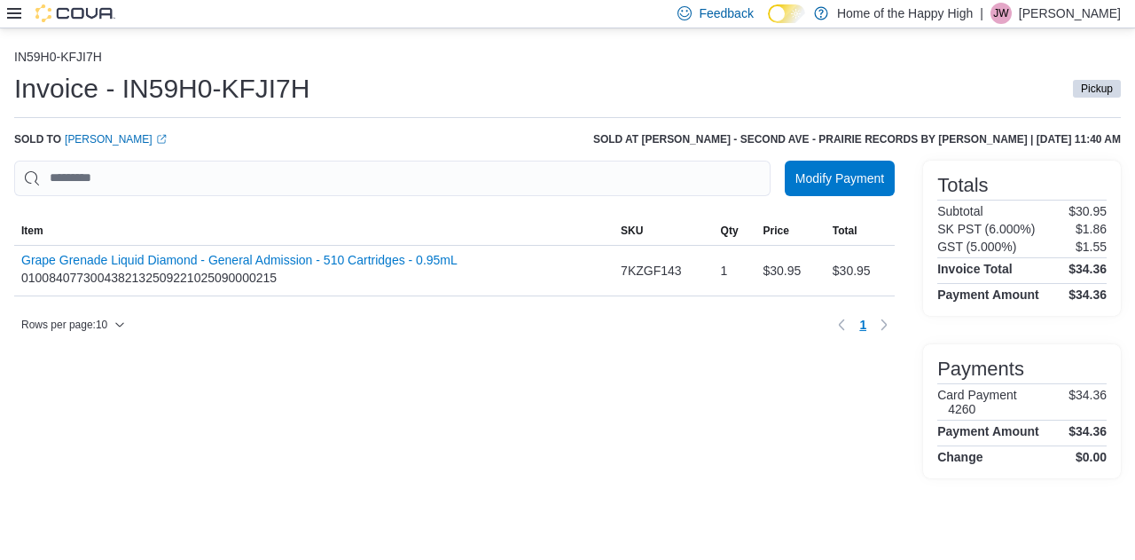
click at [12, 16] on icon at bounding box center [14, 13] width 14 height 14
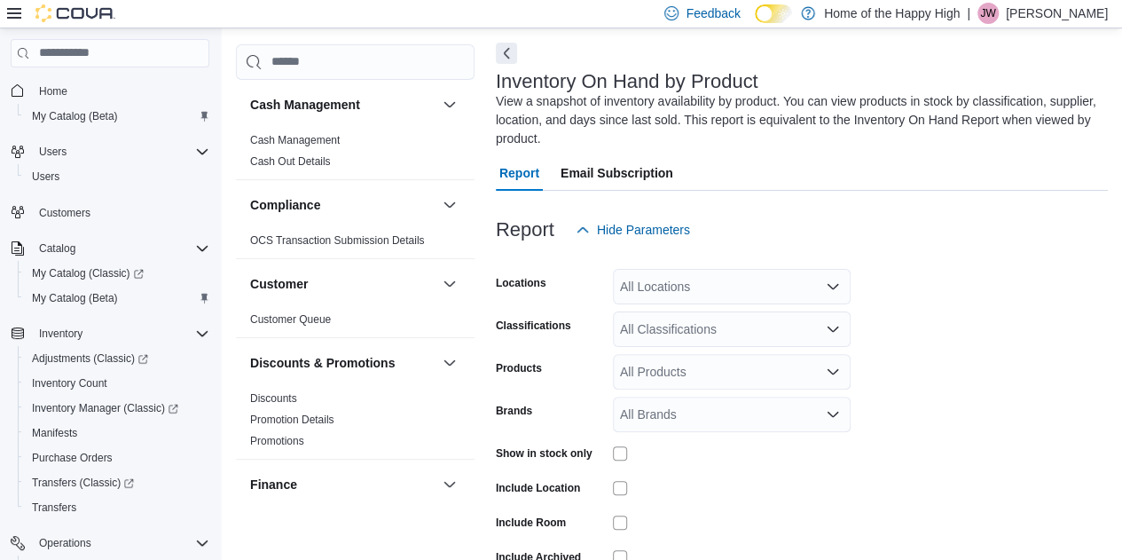
scroll to position [78, 0]
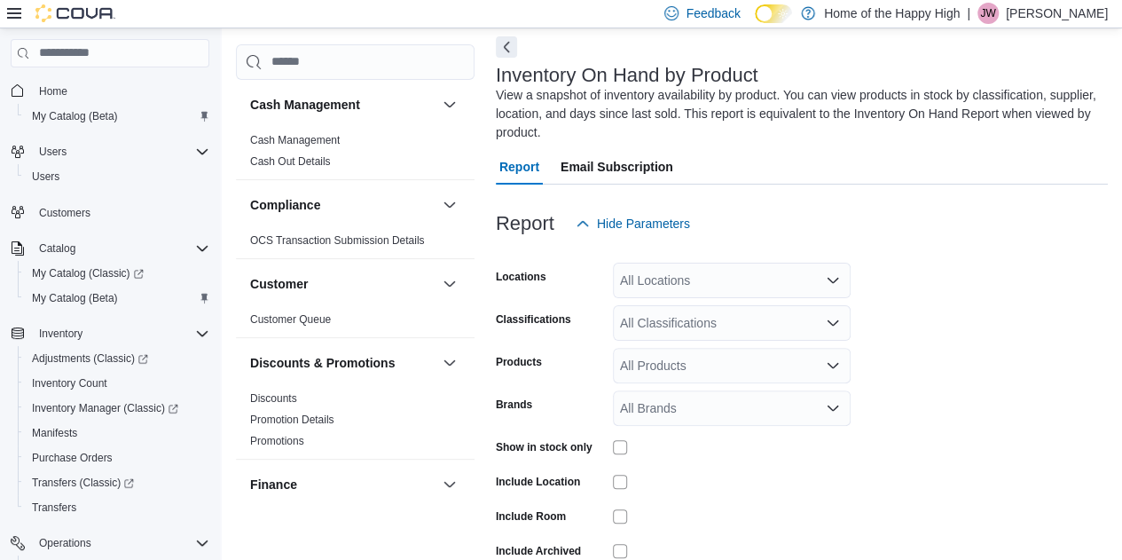
click at [698, 299] on form "Locations All Locations Classifications All Classifications Products All Produc…" at bounding box center [802, 427] width 612 height 372
click at [694, 294] on form "Locations All Locations Classifications All Classifications Products All Produc…" at bounding box center [802, 427] width 612 height 372
click at [693, 294] on div "All Locations" at bounding box center [732, 279] width 238 height 35
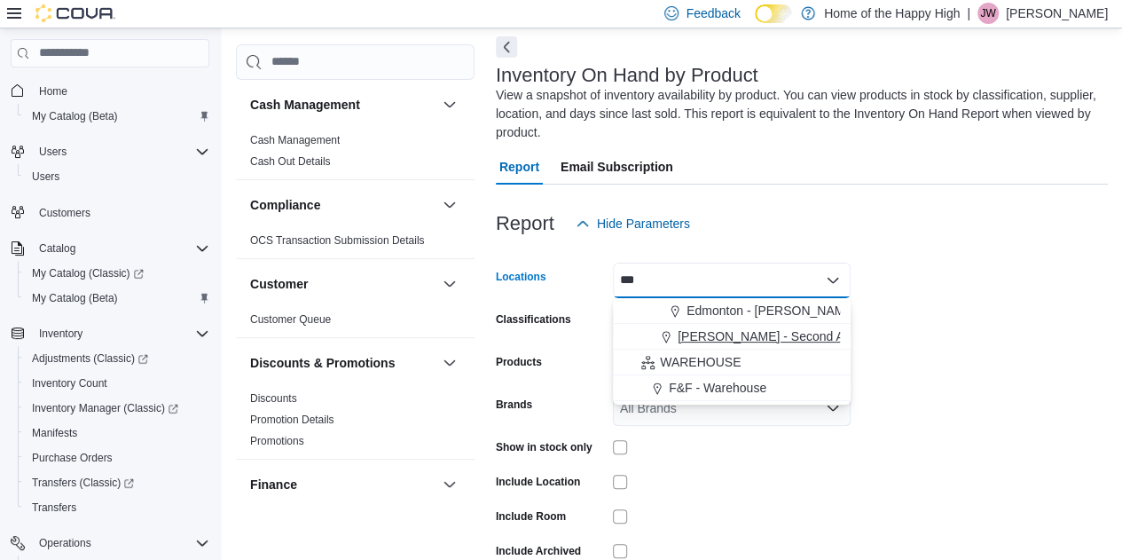
type input "***"
click at [707, 340] on span "Warman - Second Ave - Prairie Records" at bounding box center [815, 336] width 276 height 18
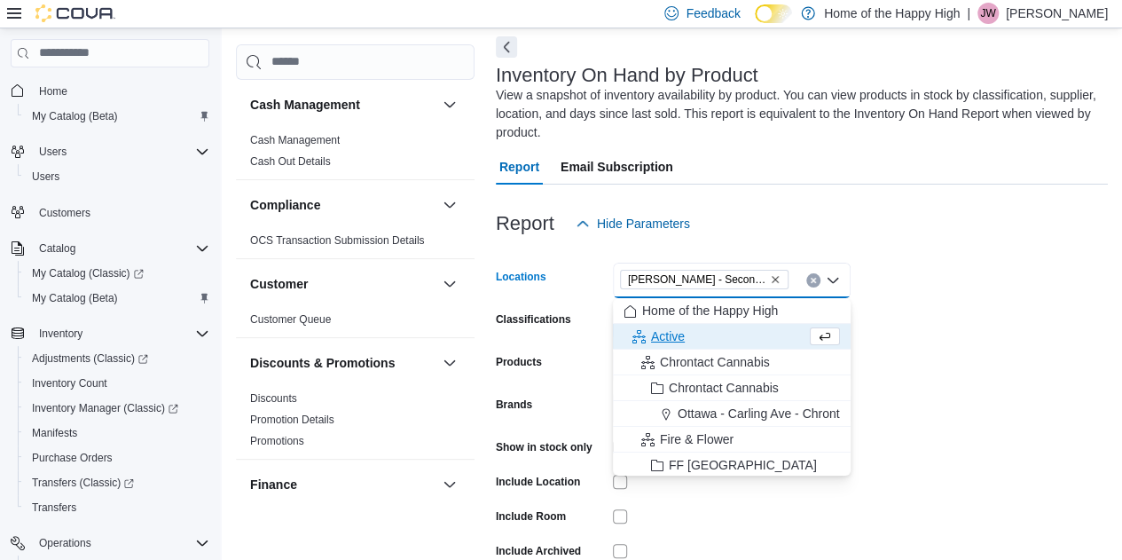
click at [583, 345] on form "Locations Warman - Second Ave - Prairie Records Combo box. Selected. Warman - S…" at bounding box center [802, 427] width 612 height 372
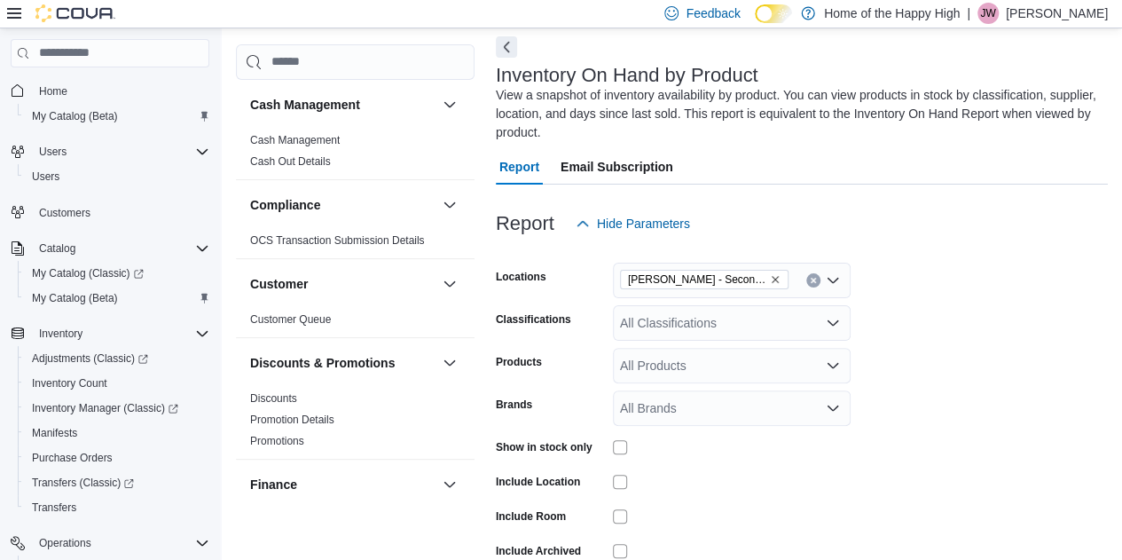
click at [682, 309] on div "All Classifications" at bounding box center [732, 322] width 238 height 35
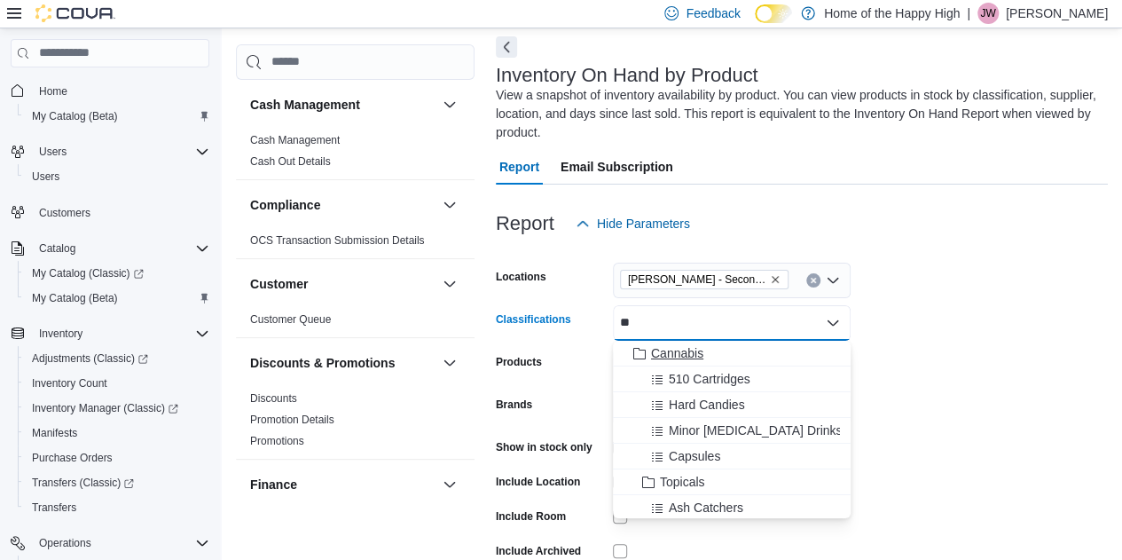
type input "**"
click at [672, 354] on span "Cannabis" at bounding box center [677, 353] width 52 height 18
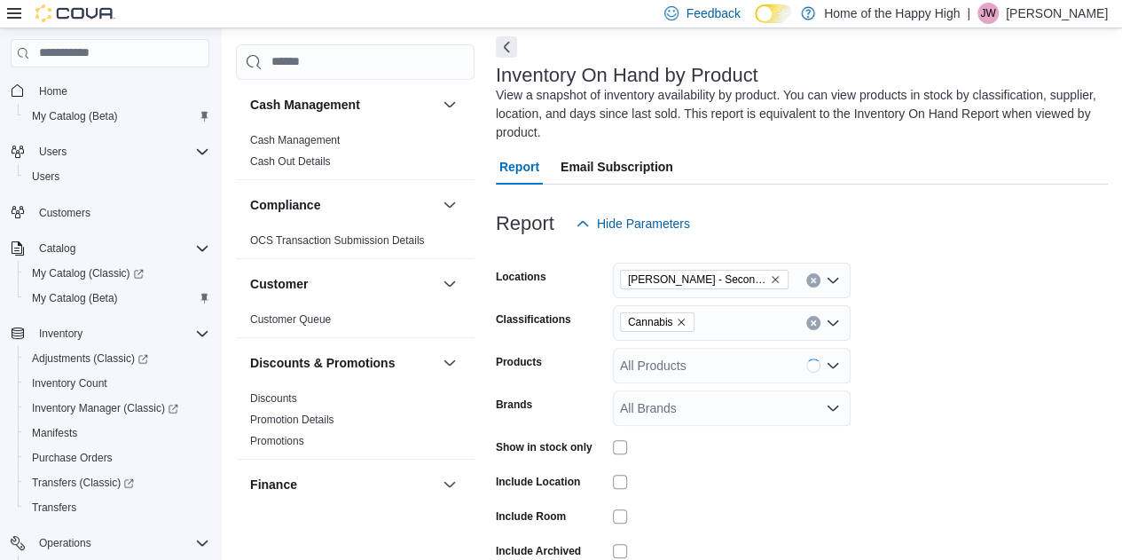
click at [566, 378] on div "Products" at bounding box center [551, 365] width 110 height 35
click at [685, 404] on div "All Brands" at bounding box center [732, 407] width 238 height 35
type input "********"
click at [698, 372] on span "Pure Sunfarms" at bounding box center [731, 376] width 216 height 18
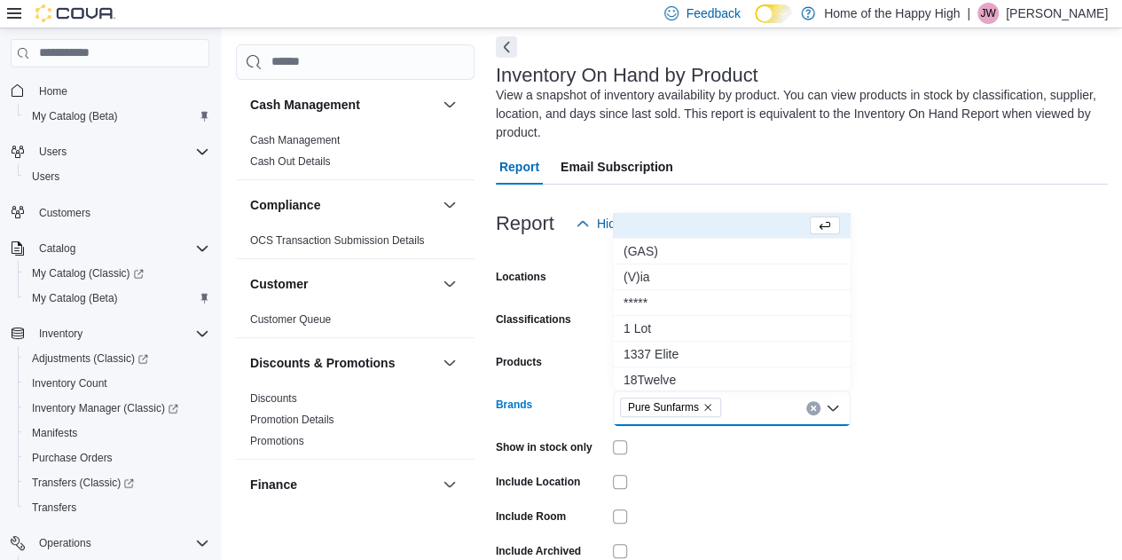
click at [932, 432] on form "Locations Warman - Second Ave - Prairie Records Classifications Cannabis Produc…" at bounding box center [802, 427] width 612 height 372
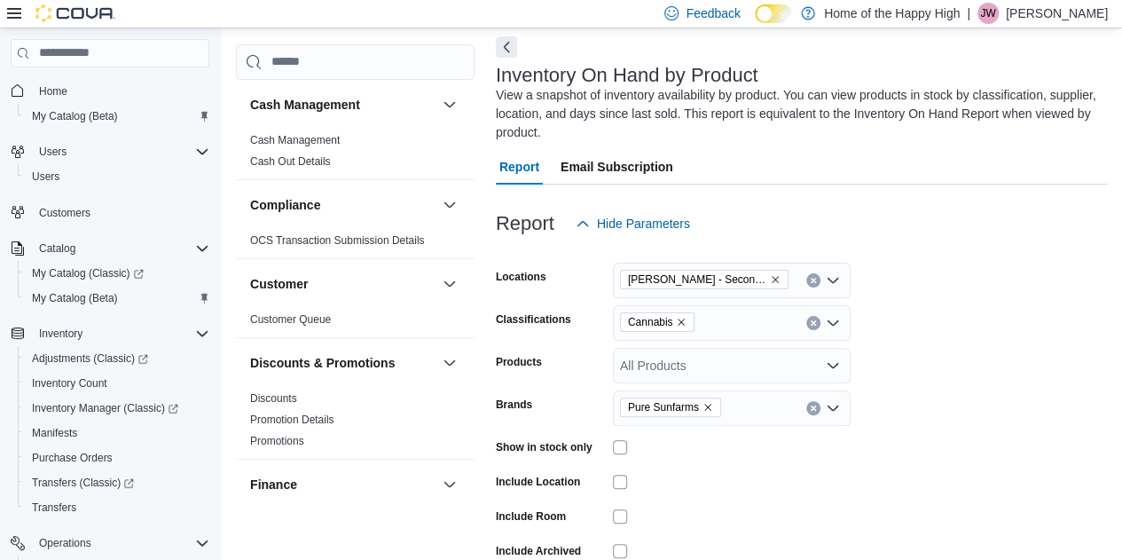
scroll to position [167, 0]
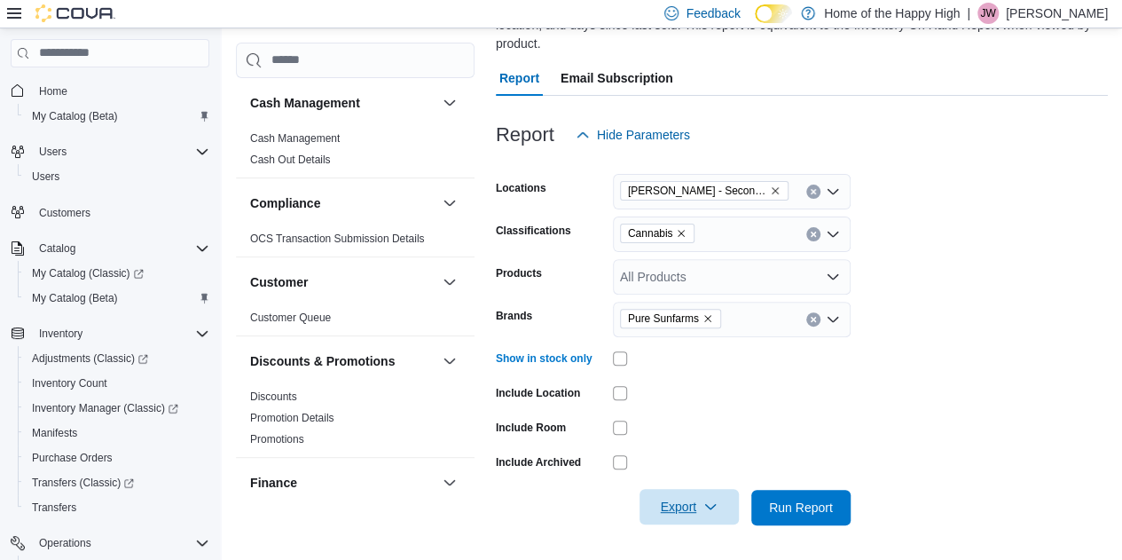
click at [688, 505] on span "Export" at bounding box center [689, 506] width 78 height 35
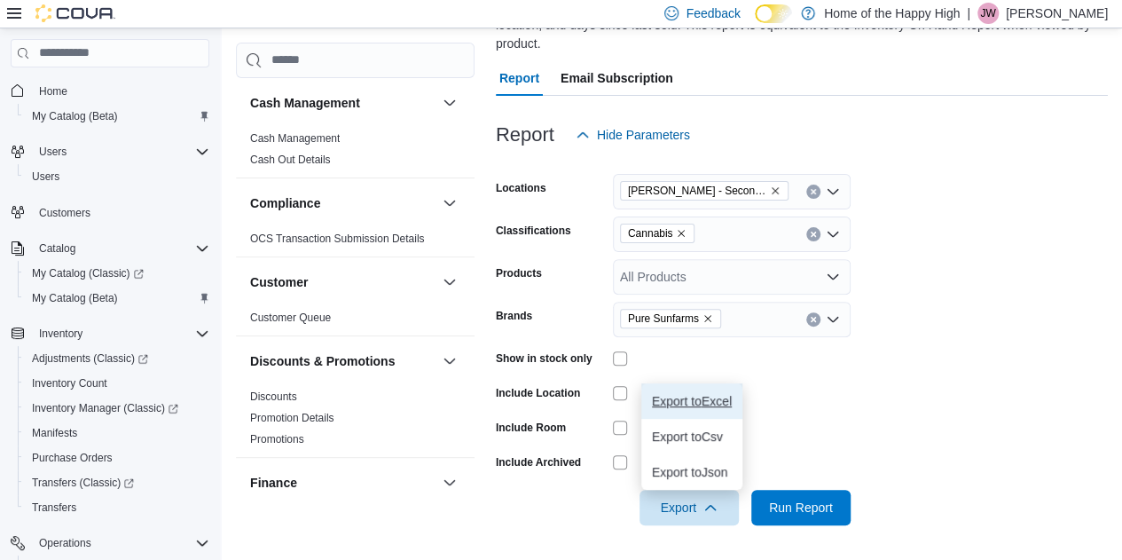
click at [677, 404] on span "Export to Excel" at bounding box center [692, 401] width 80 height 14
